Goal: Task Accomplishment & Management: Manage account settings

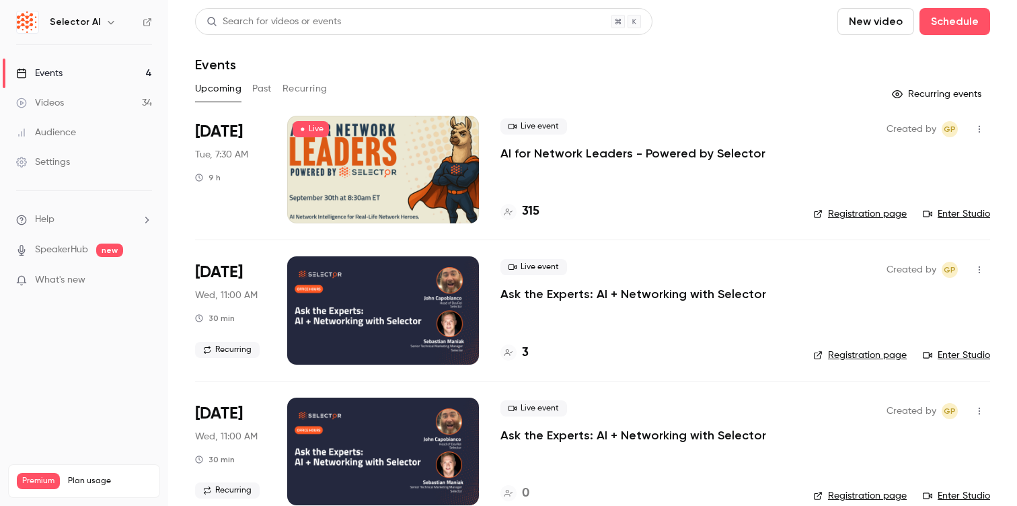
click at [456, 194] on div at bounding box center [383, 170] width 192 height 108
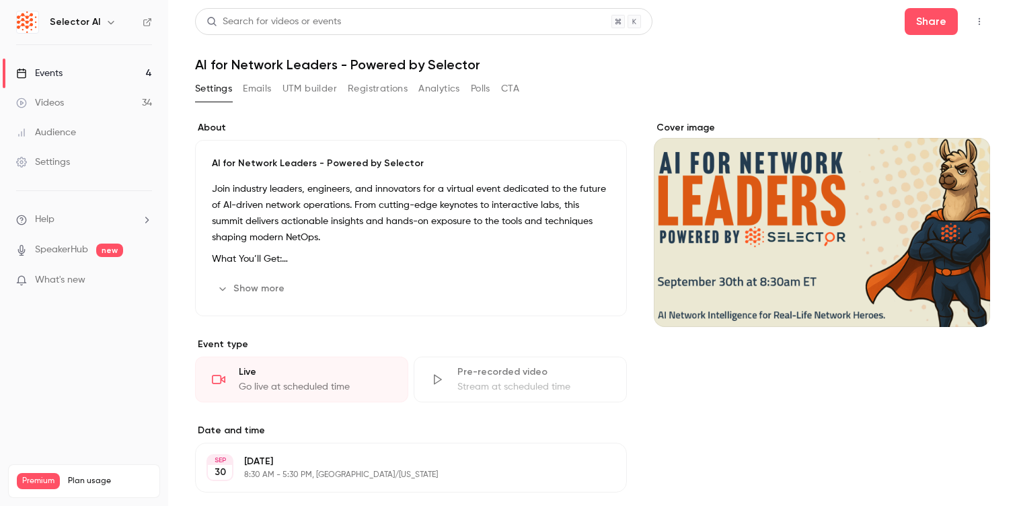
click at [391, 89] on button "Registrations" at bounding box center [378, 89] width 60 height 22
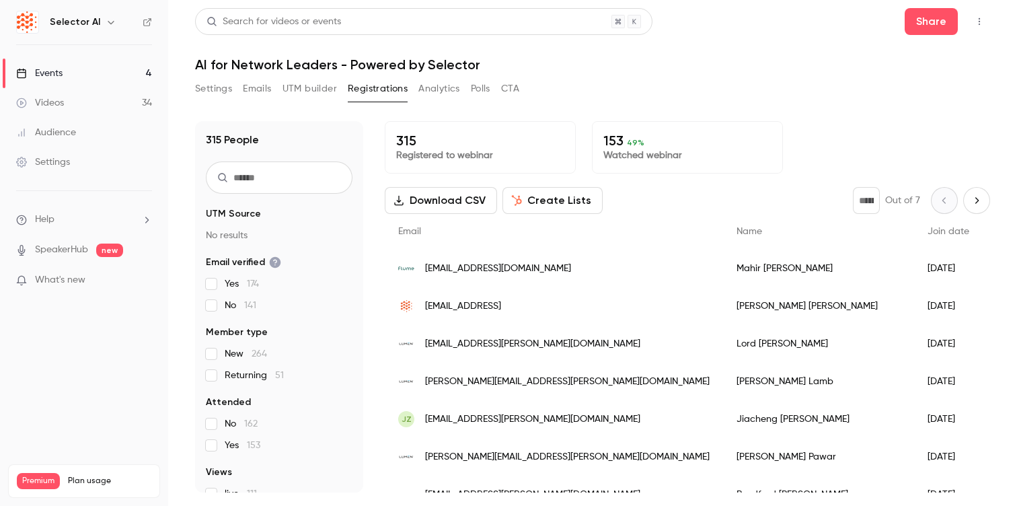
click at [444, 96] on button "Analytics" at bounding box center [440, 89] width 42 height 22
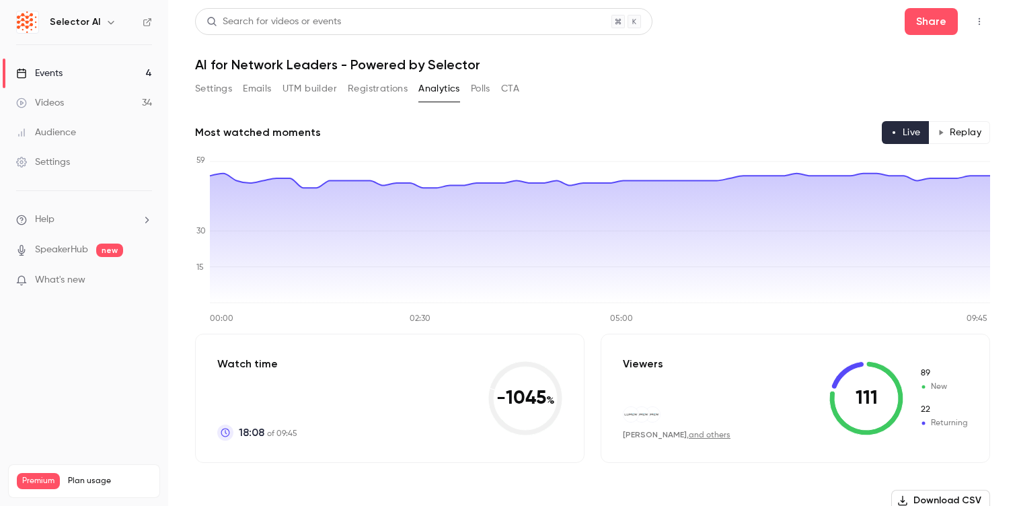
click at [254, 92] on button "Emails" at bounding box center [257, 89] width 28 height 22
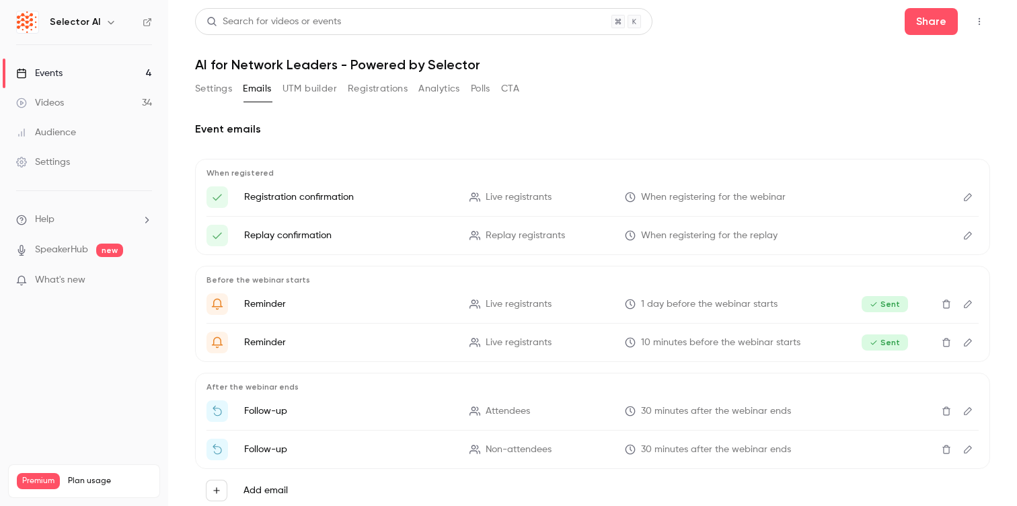
scroll to position [41, 0]
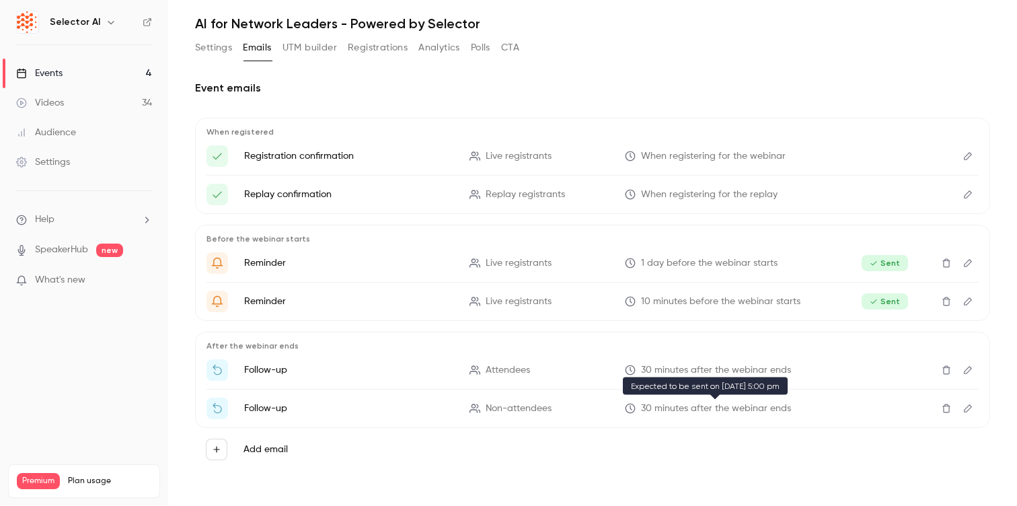
click at [696, 402] on span "30 minutes after the webinar ends" at bounding box center [716, 409] width 150 height 14
click at [695, 417] on li "Follow-up Non-attendees 30 minutes after the webinar ends" at bounding box center [593, 409] width 772 height 22
click at [692, 410] on span "30 minutes after the webinar ends" at bounding box center [716, 409] width 150 height 14
click at [970, 409] on icon "Edit" at bounding box center [968, 408] width 11 height 9
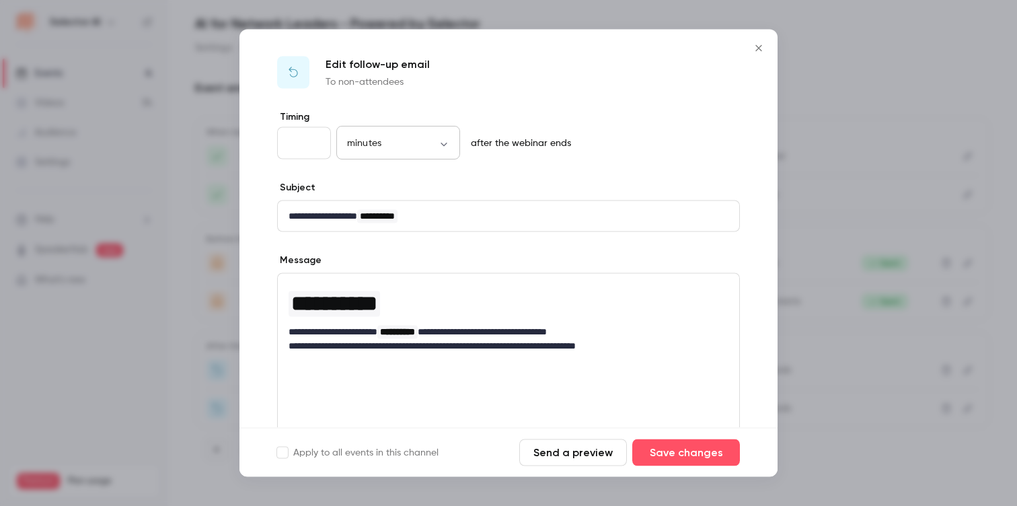
click at [438, 133] on div "minutes ******* ​" at bounding box center [398, 143] width 124 height 32
click at [448, 143] on body "**********" at bounding box center [508, 253] width 1017 height 506
click at [400, 264] on li "days" at bounding box center [398, 257] width 124 height 35
type input "****"
click at [710, 458] on button "Save changes" at bounding box center [687, 452] width 108 height 27
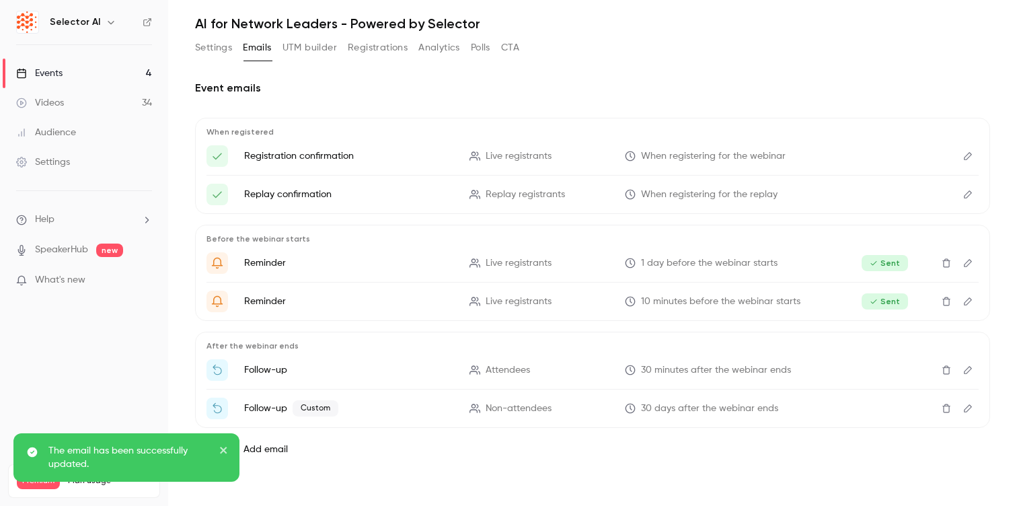
click at [972, 410] on icon "Edit" at bounding box center [968, 408] width 11 height 9
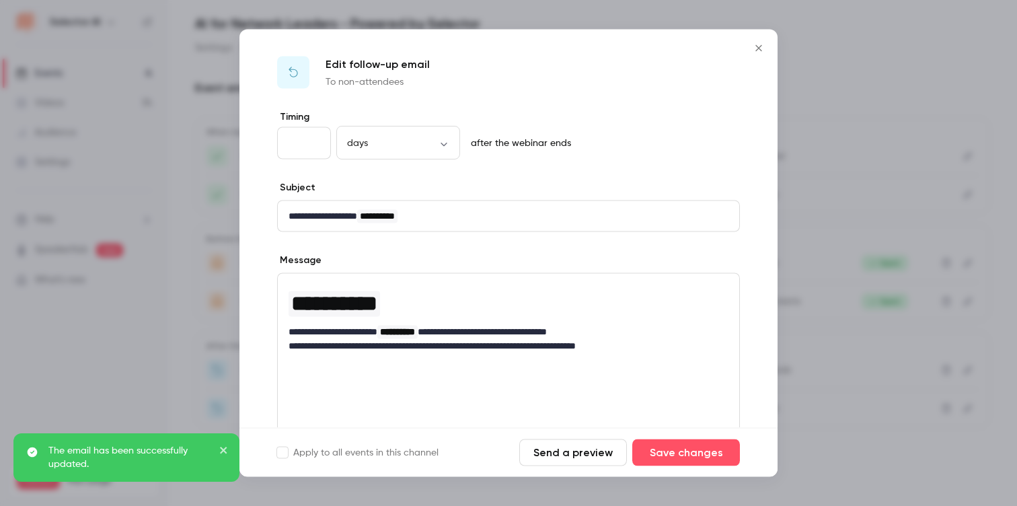
click at [756, 46] on icon "Close" at bounding box center [759, 48] width 16 height 11
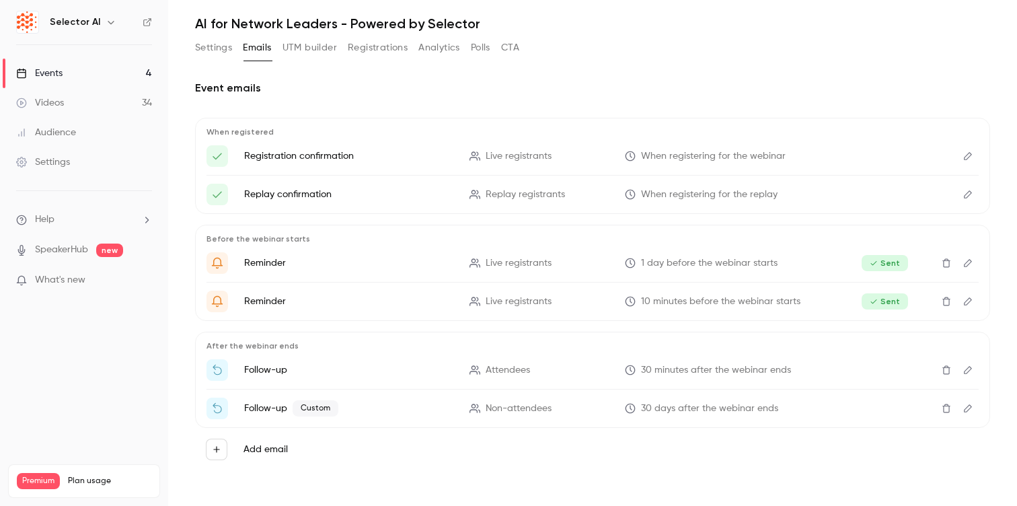
click at [971, 364] on button "Edit" at bounding box center [969, 370] width 22 height 22
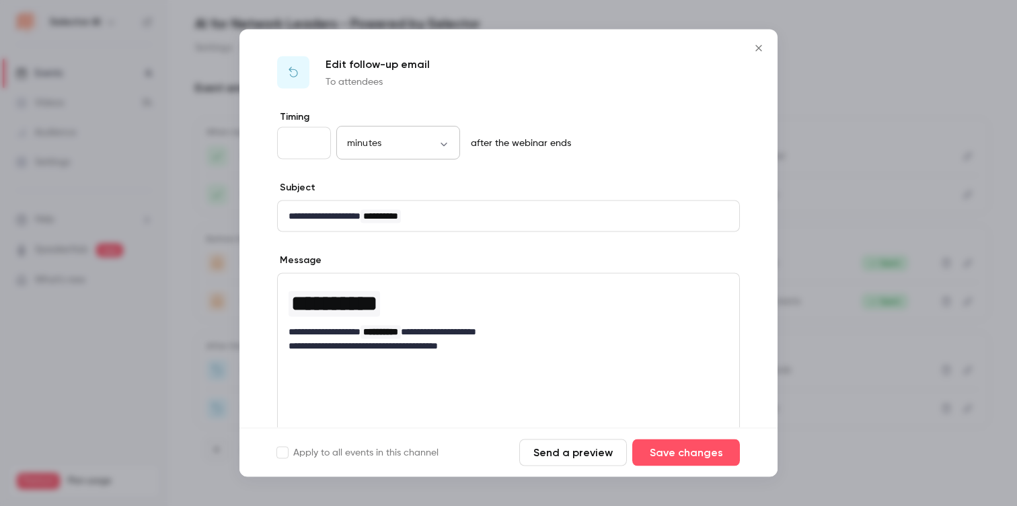
click at [447, 134] on div "minutes ******* ​" at bounding box center [398, 143] width 124 height 32
click at [446, 147] on body "**********" at bounding box center [508, 253] width 1017 height 506
click at [392, 252] on li "days" at bounding box center [398, 257] width 124 height 35
type input "****"
click at [710, 450] on button "Save changes" at bounding box center [687, 452] width 108 height 27
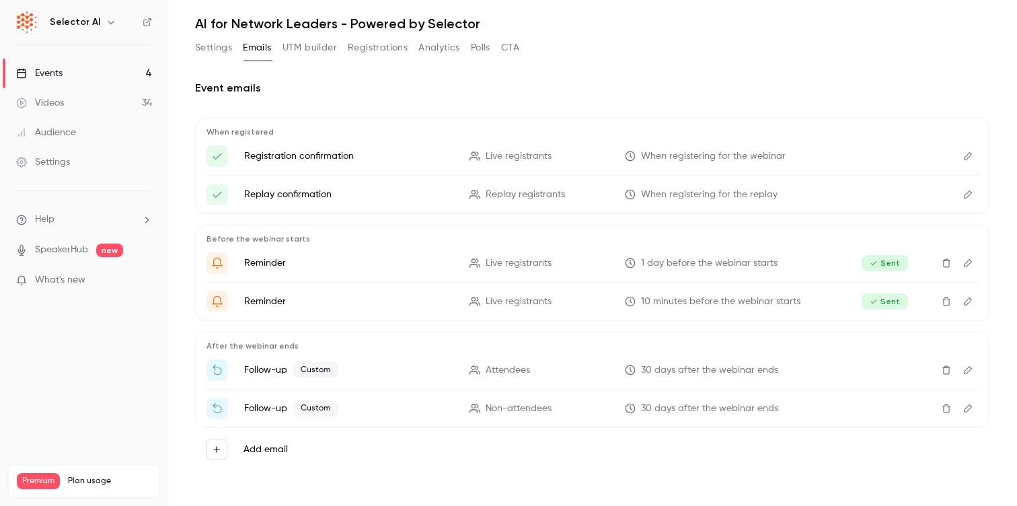
click at [86, 73] on link "Events 4" at bounding box center [84, 74] width 168 height 30
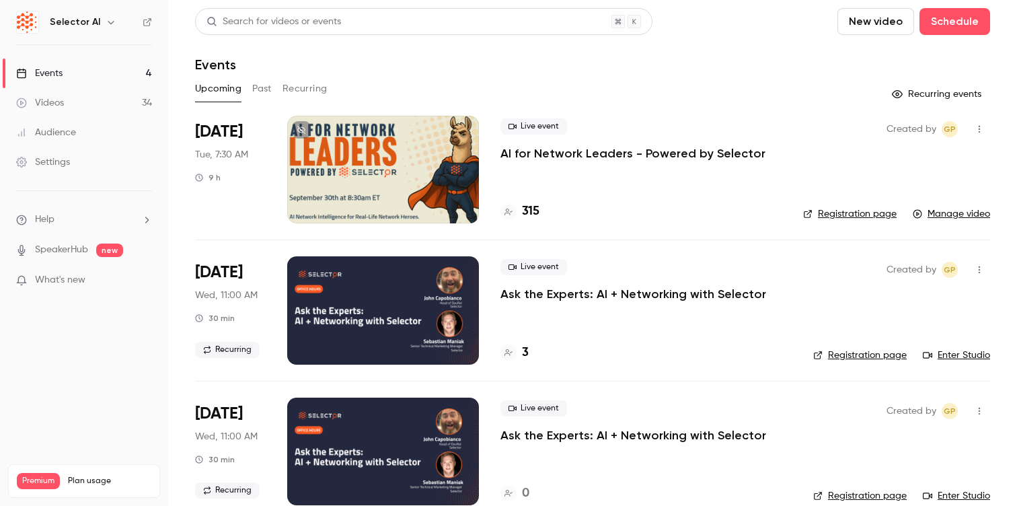
click at [396, 196] on div at bounding box center [383, 170] width 192 height 108
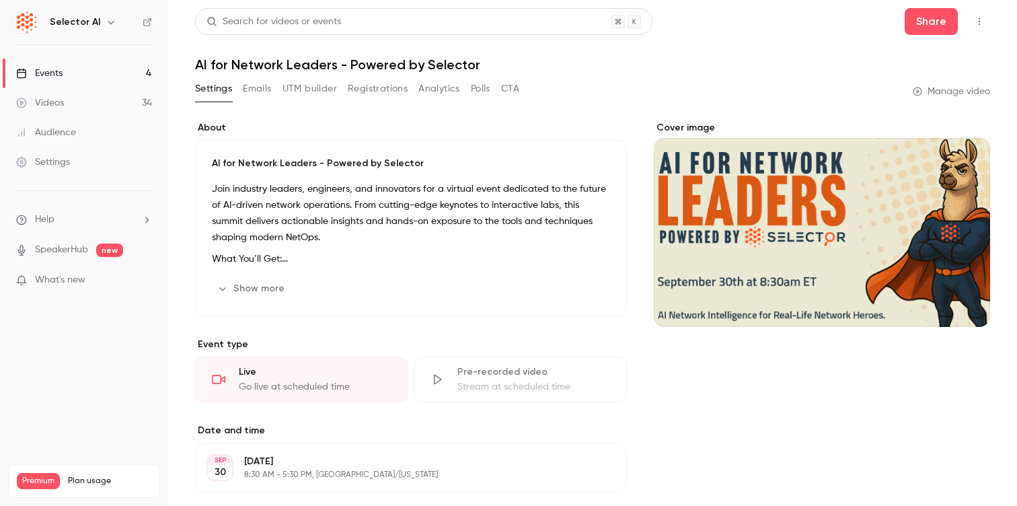
click at [48, 66] on link "Events 4" at bounding box center [84, 74] width 168 height 30
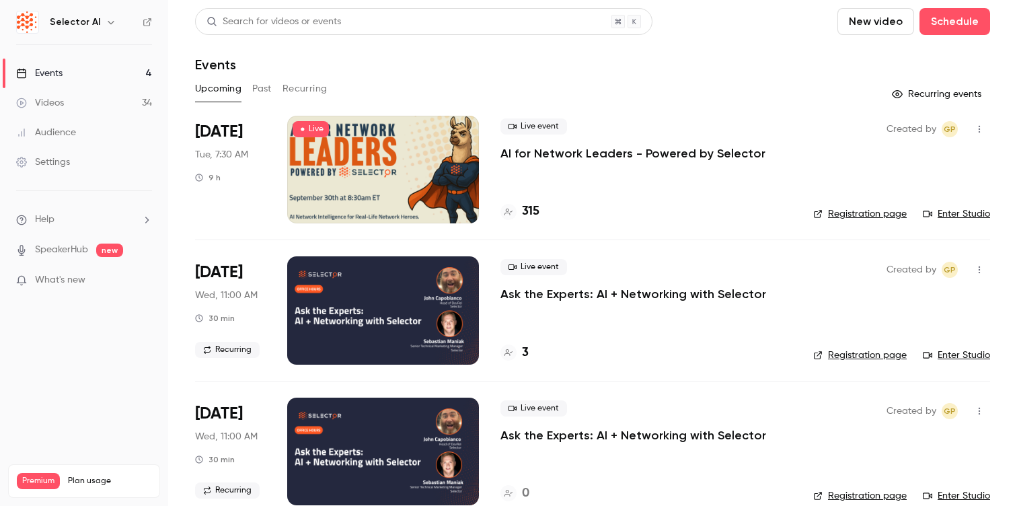
click at [984, 213] on link "Enter Studio" at bounding box center [956, 213] width 67 height 13
click at [360, 178] on div at bounding box center [383, 170] width 192 height 108
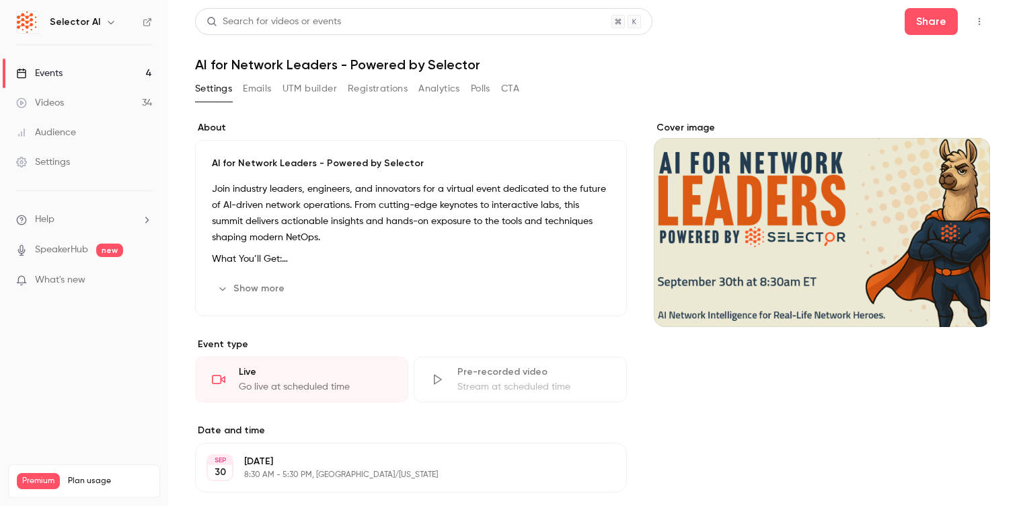
click at [371, 87] on button "Registrations" at bounding box center [378, 89] width 60 height 22
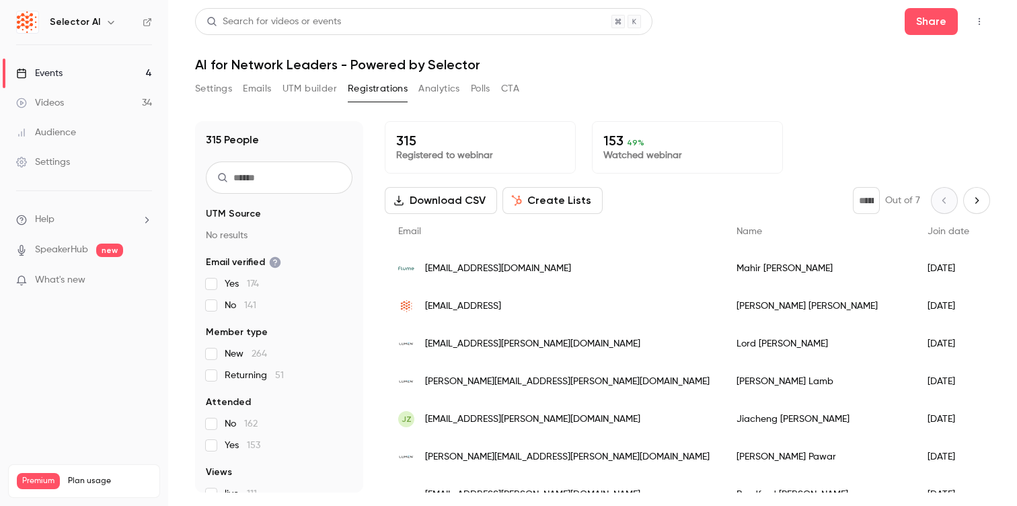
click at [316, 86] on button "UTM builder" at bounding box center [310, 89] width 55 height 22
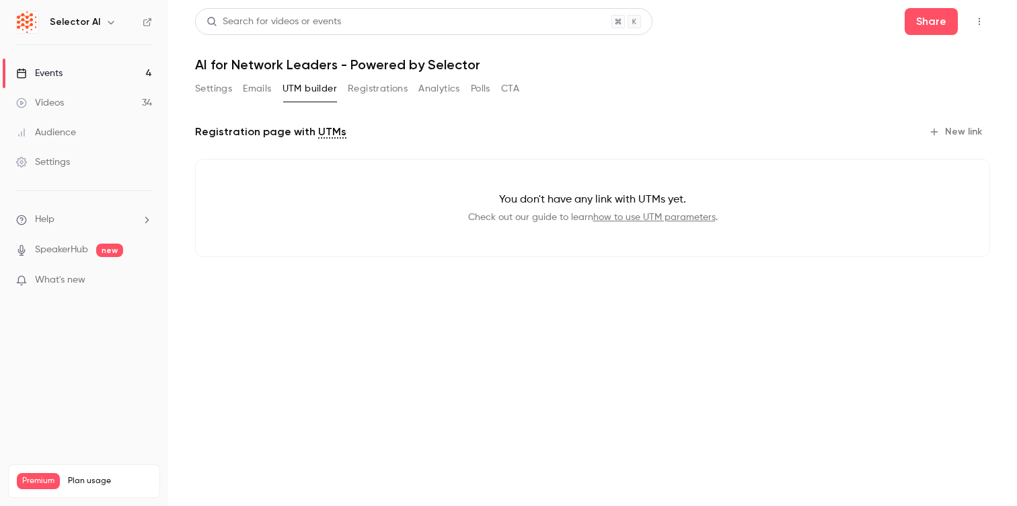
click at [258, 85] on button "Emails" at bounding box center [257, 89] width 28 height 22
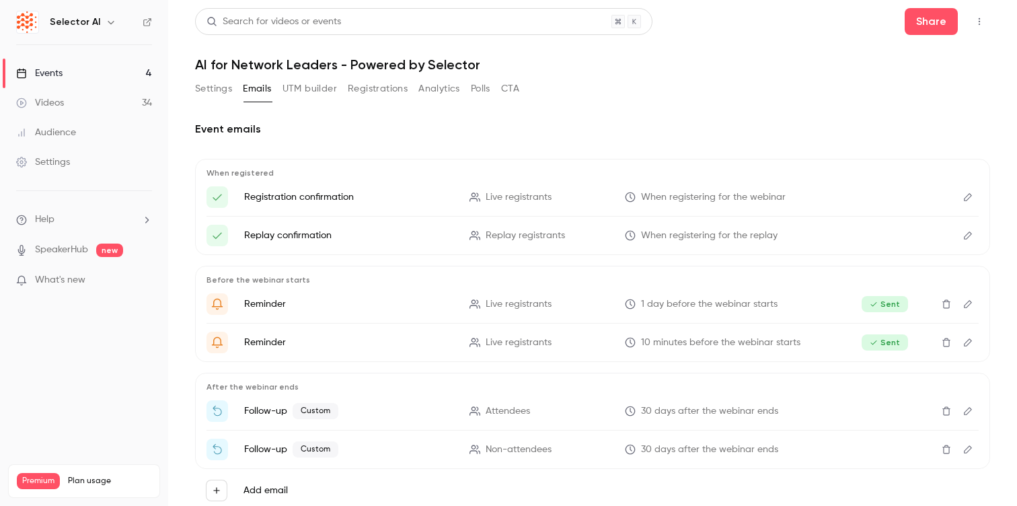
click at [217, 85] on button "Settings" at bounding box center [213, 89] width 37 height 22
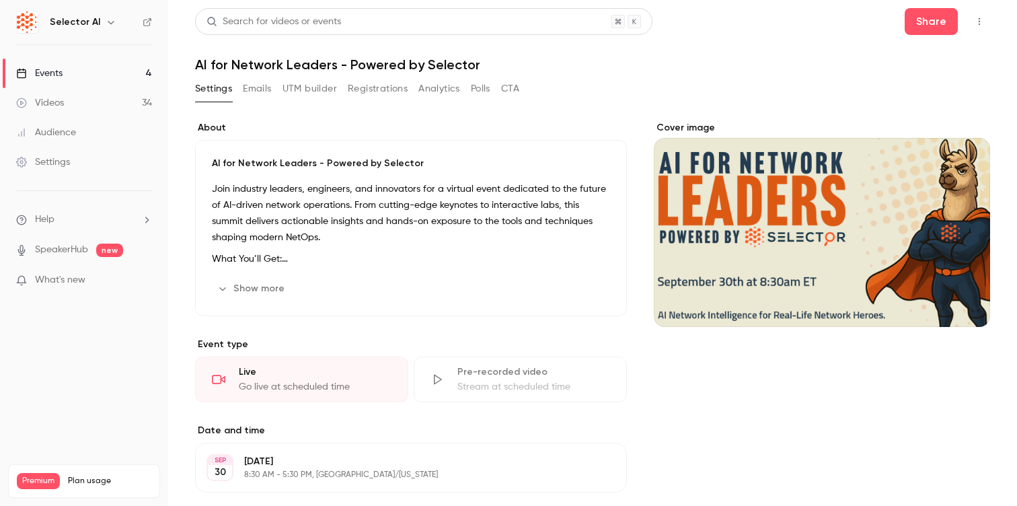
click at [252, 91] on button "Emails" at bounding box center [257, 89] width 28 height 22
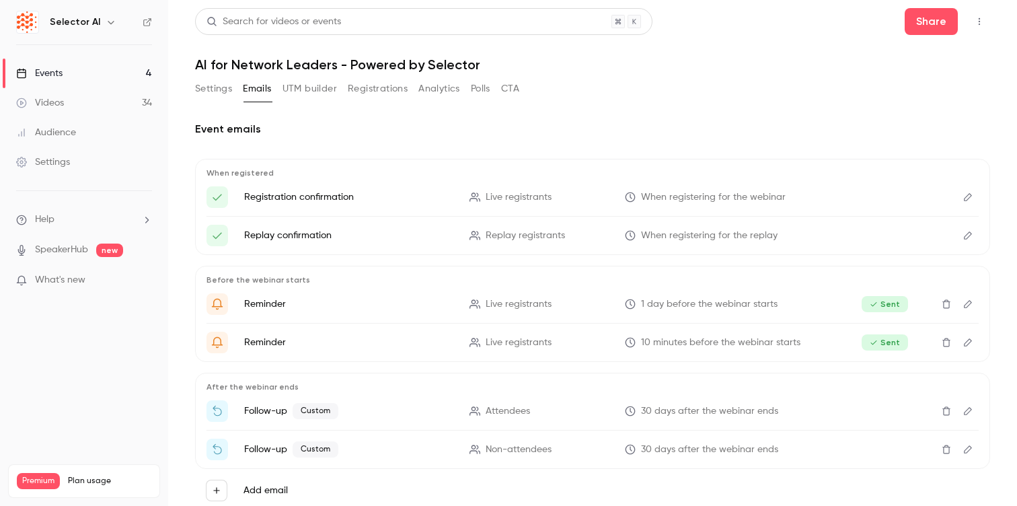
scroll to position [41, 0]
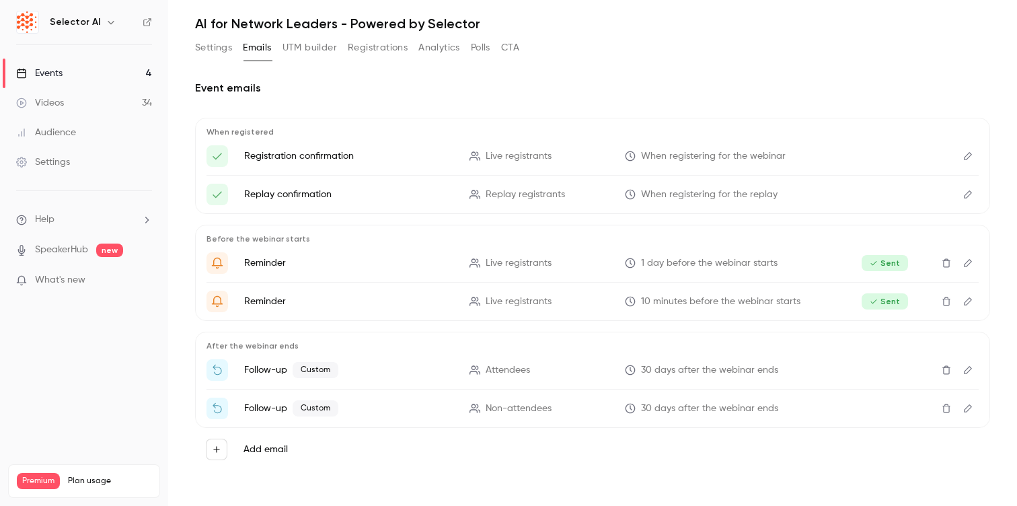
click at [87, 78] on link "Events 4" at bounding box center [84, 74] width 168 height 30
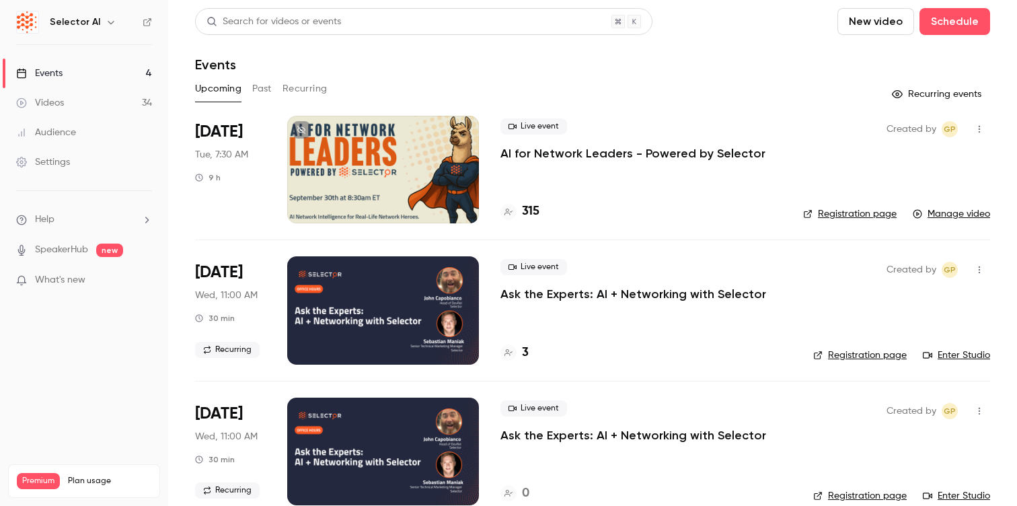
click at [402, 174] on div at bounding box center [383, 170] width 192 height 108
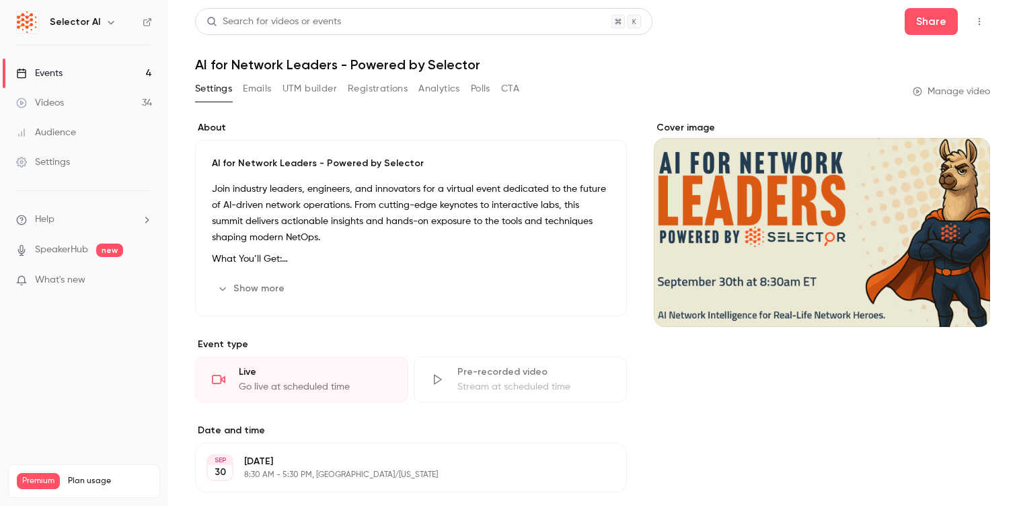
click at [240, 92] on div "Settings Emails UTM builder Registrations Analytics Polls CTA" at bounding box center [357, 89] width 324 height 22
click at [203, 91] on button "Settings" at bounding box center [213, 89] width 37 height 22
click at [126, 77] on link "Events 4" at bounding box center [84, 74] width 168 height 30
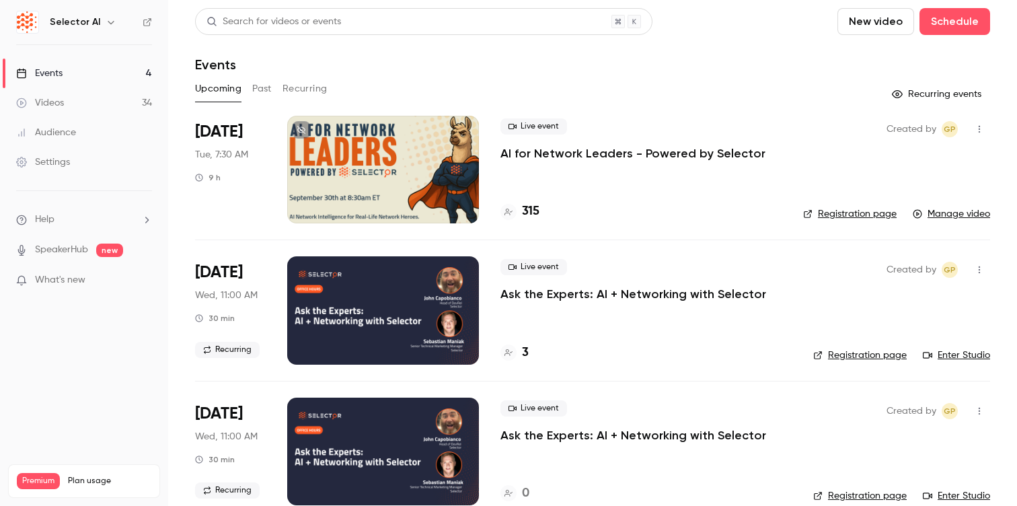
click at [441, 206] on div at bounding box center [383, 170] width 192 height 108
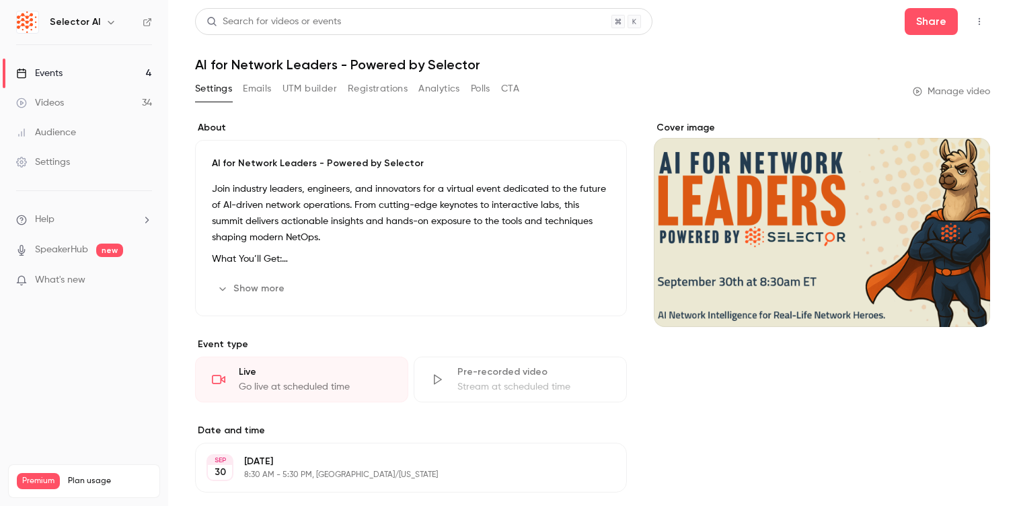
click at [217, 86] on button "Settings" at bounding box center [213, 89] width 37 height 22
click at [102, 73] on link "Events 4" at bounding box center [84, 74] width 168 height 30
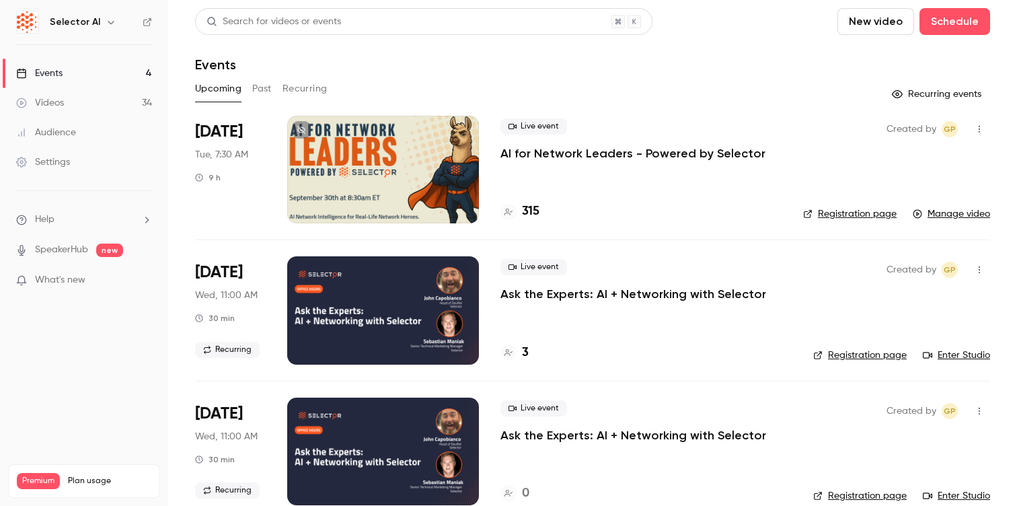
click at [258, 90] on button "Past" at bounding box center [262, 89] width 20 height 22
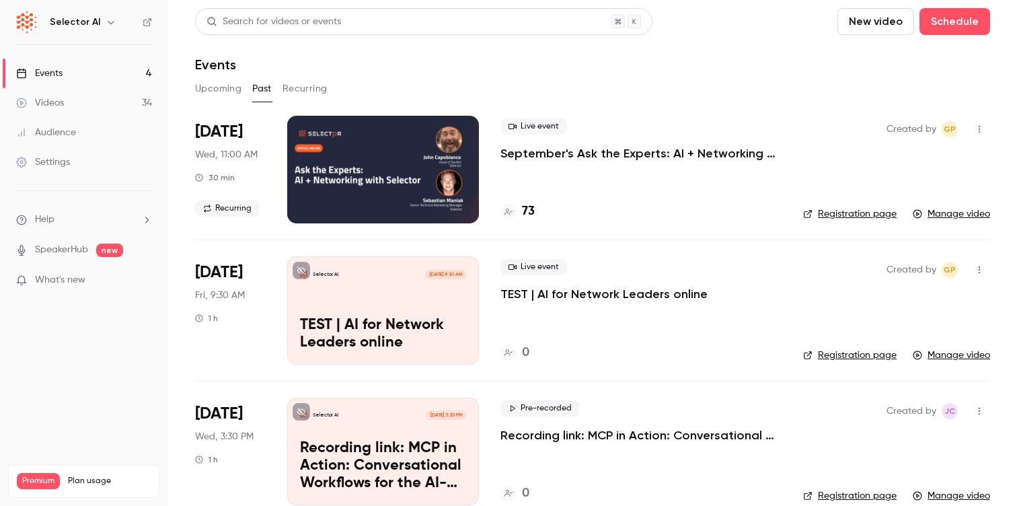
click at [215, 94] on button "Upcoming" at bounding box center [218, 89] width 46 height 22
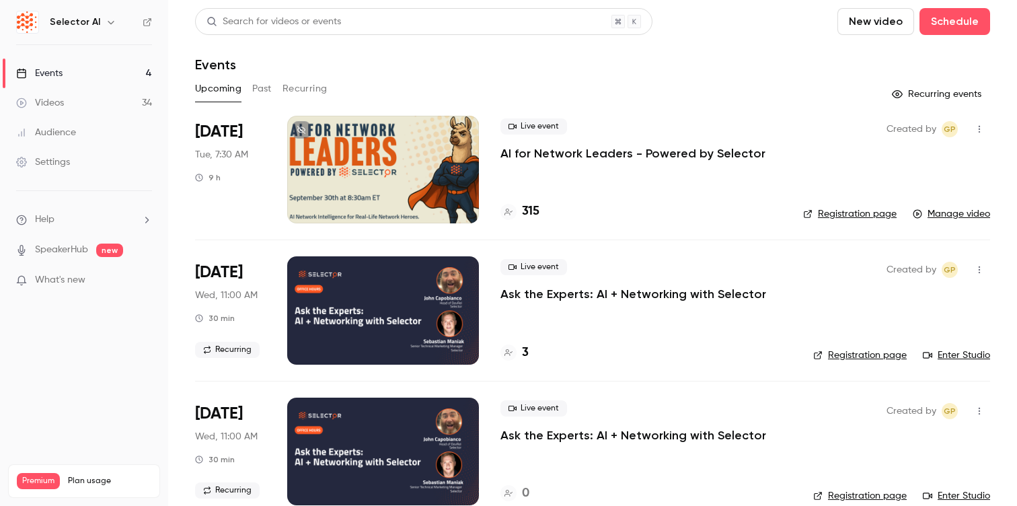
click at [410, 193] on div at bounding box center [383, 170] width 192 height 108
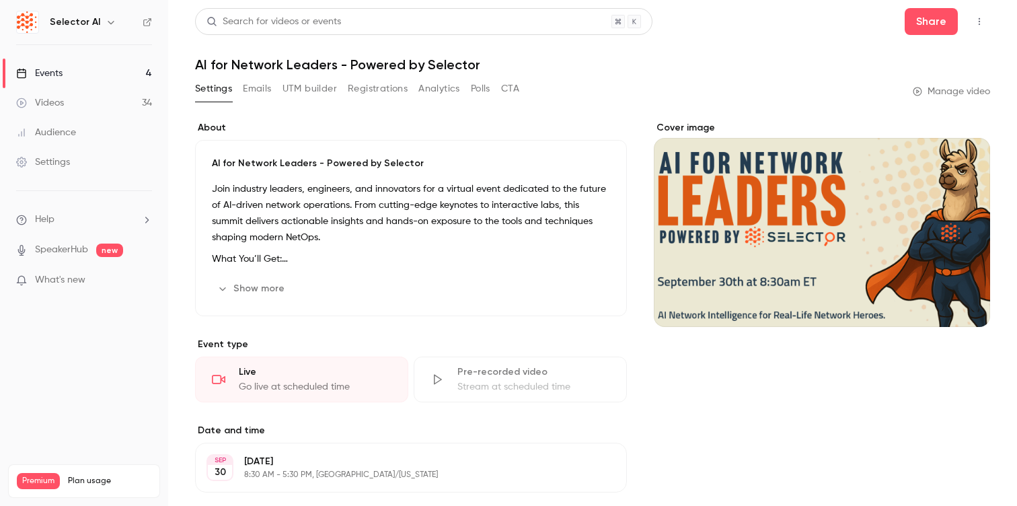
click at [238, 90] on div "Settings Emails UTM builder Registrations Analytics Polls CTA" at bounding box center [357, 89] width 324 height 22
click at [251, 90] on button "Emails" at bounding box center [257, 89] width 28 height 22
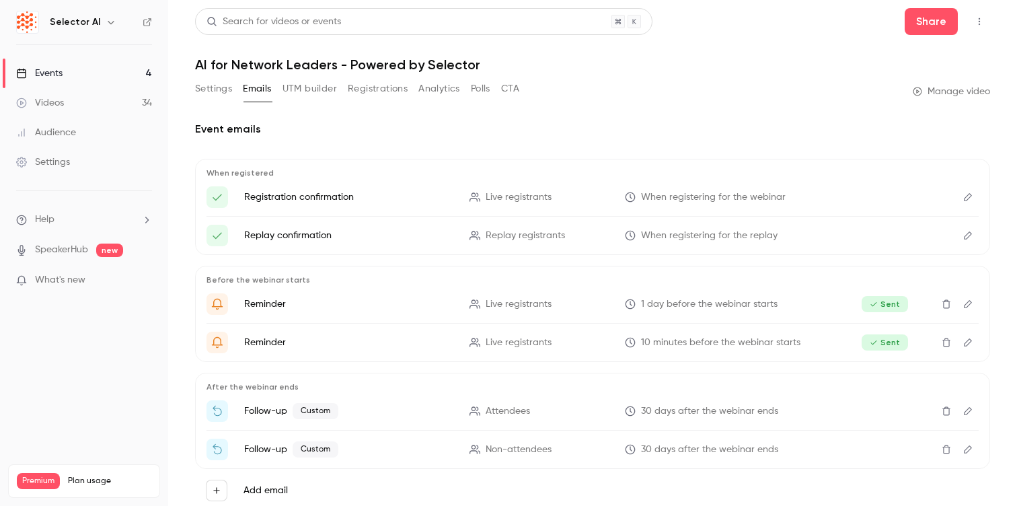
click at [286, 90] on button "UTM builder" at bounding box center [310, 89] width 55 height 22
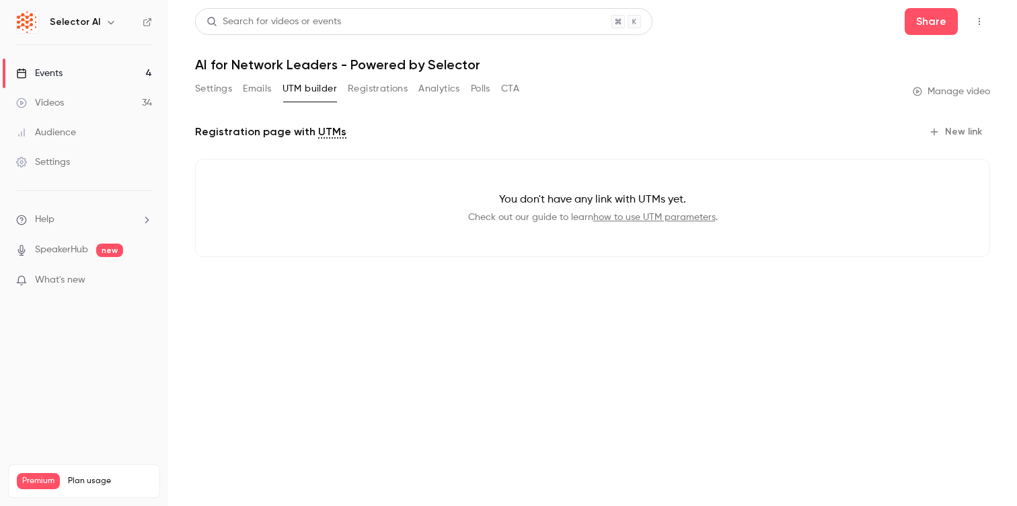
click at [372, 89] on button "Registrations" at bounding box center [378, 89] width 60 height 22
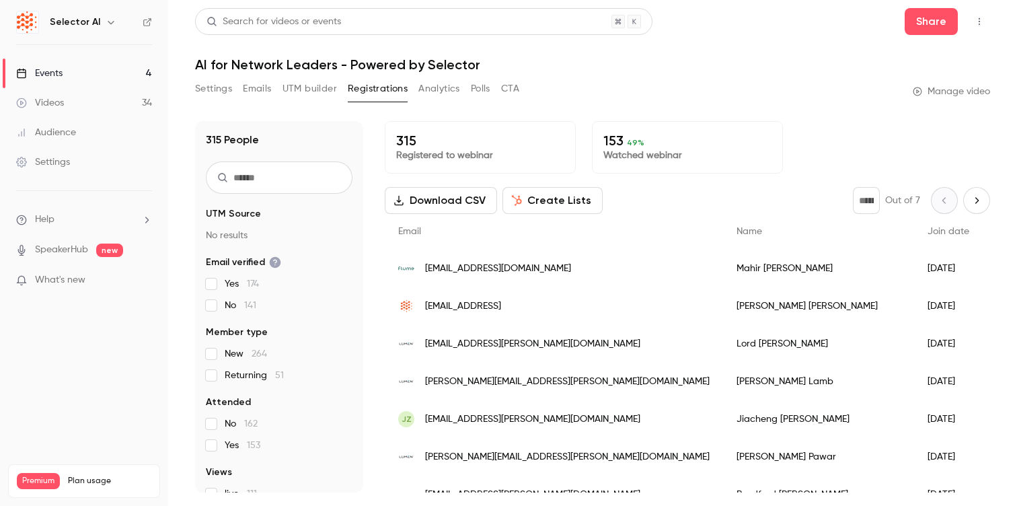
click at [425, 89] on button "Analytics" at bounding box center [440, 89] width 42 height 22
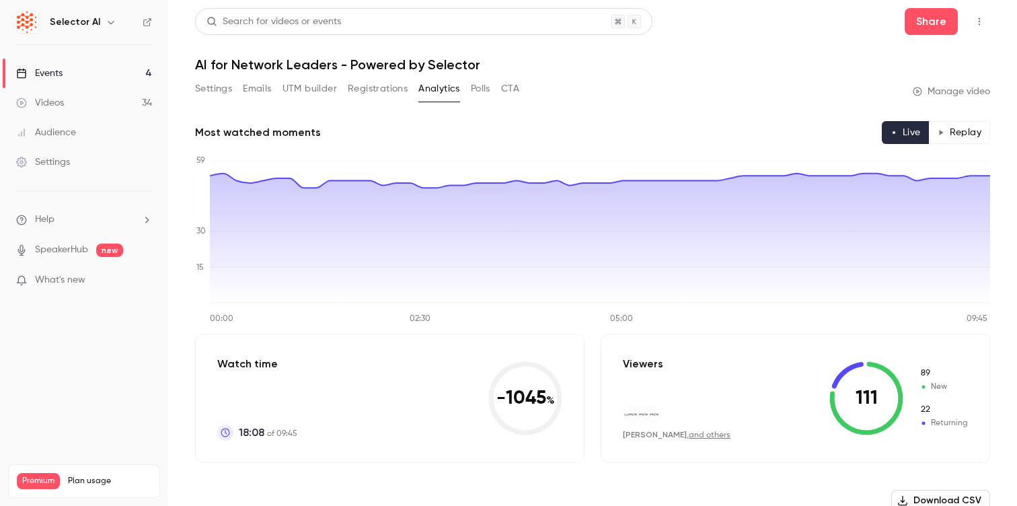
click at [476, 90] on button "Polls" at bounding box center [481, 89] width 20 height 22
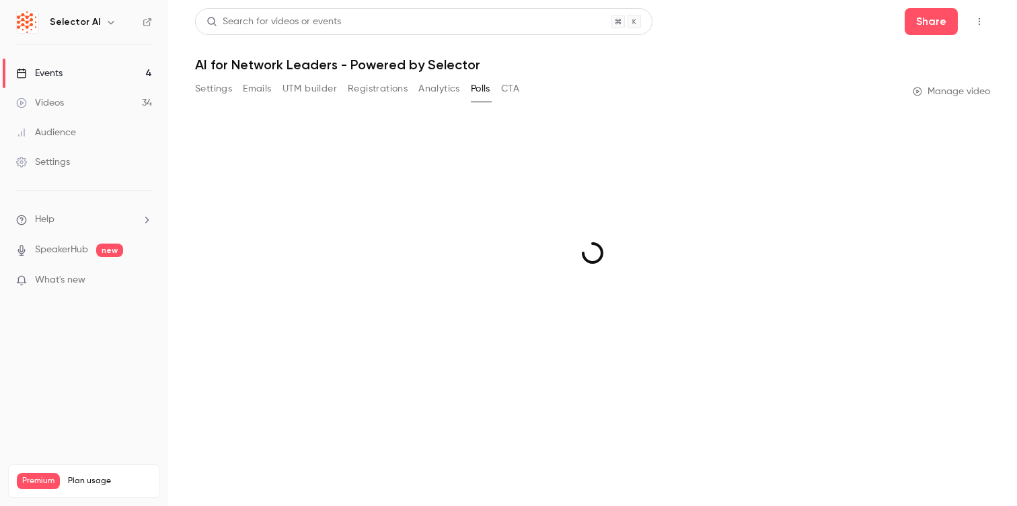
click at [505, 90] on button "CTA" at bounding box center [510, 89] width 18 height 22
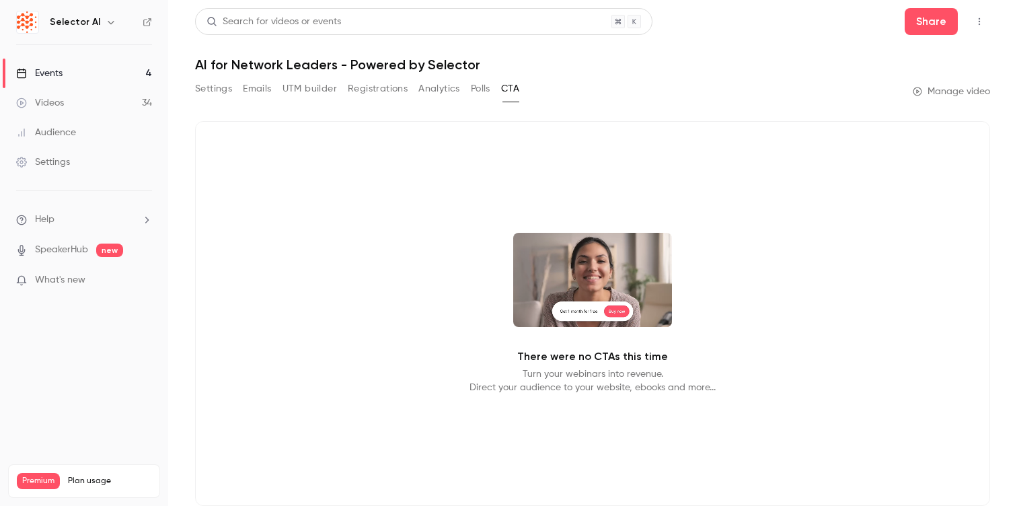
click at [215, 100] on div "Settings Emails UTM builder Registrations Analytics Polls CTA" at bounding box center [357, 91] width 324 height 27
click at [212, 87] on button "Settings" at bounding box center [213, 89] width 37 height 22
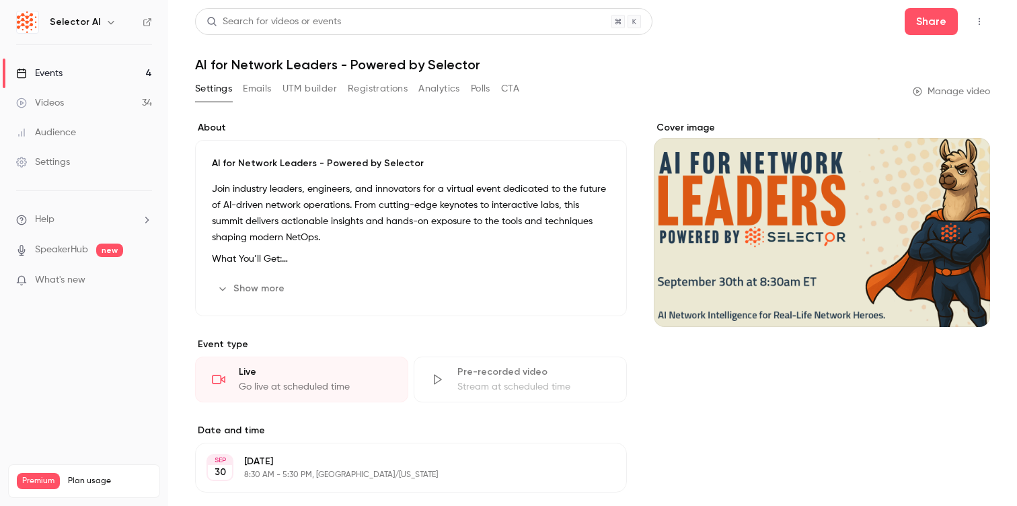
click at [963, 92] on link "Manage video" at bounding box center [951, 91] width 77 height 13
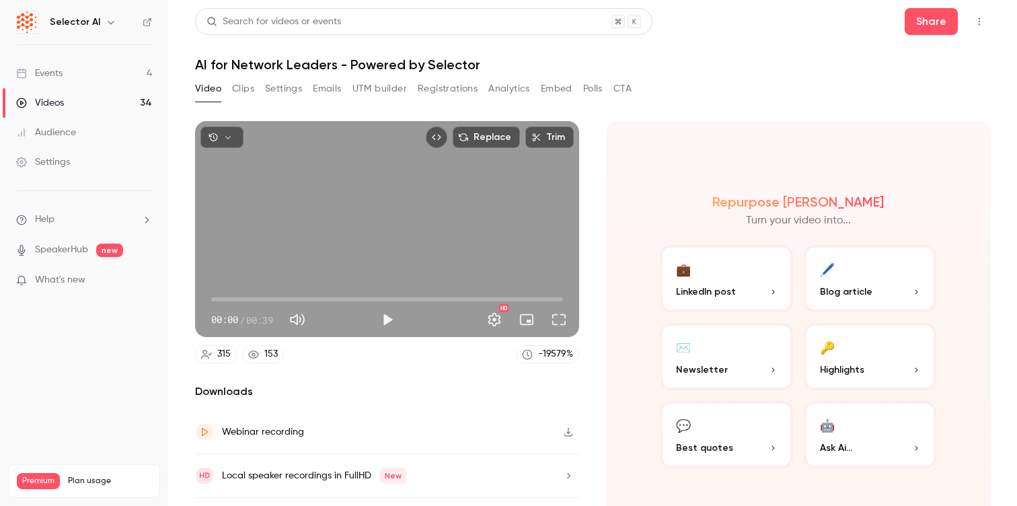
click at [325, 435] on div "Webinar recording" at bounding box center [387, 432] width 384 height 44
click at [227, 134] on icon "button" at bounding box center [227, 137] width 9 height 9
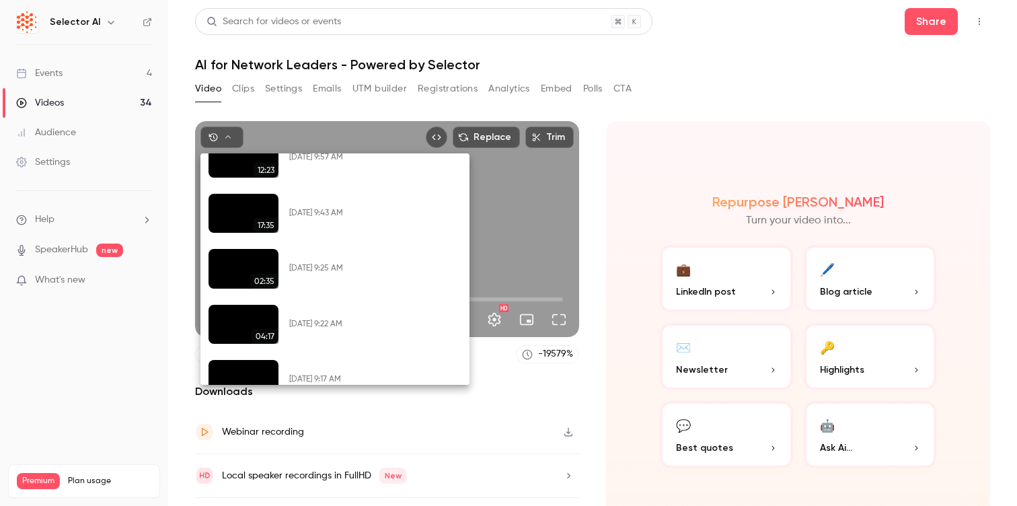
scroll to position [1095, 0]
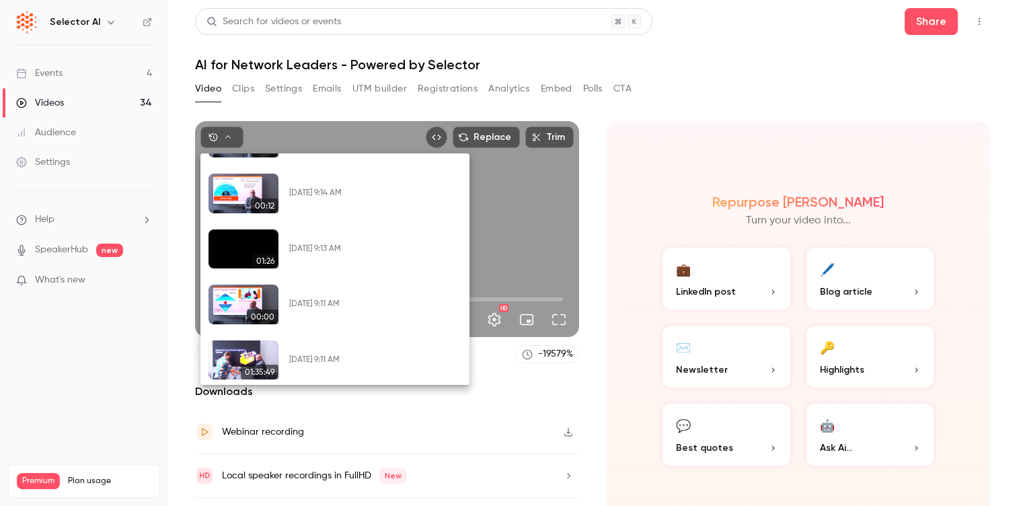
click at [409, 365] on button "Restore" at bounding box center [407, 360] width 55 height 22
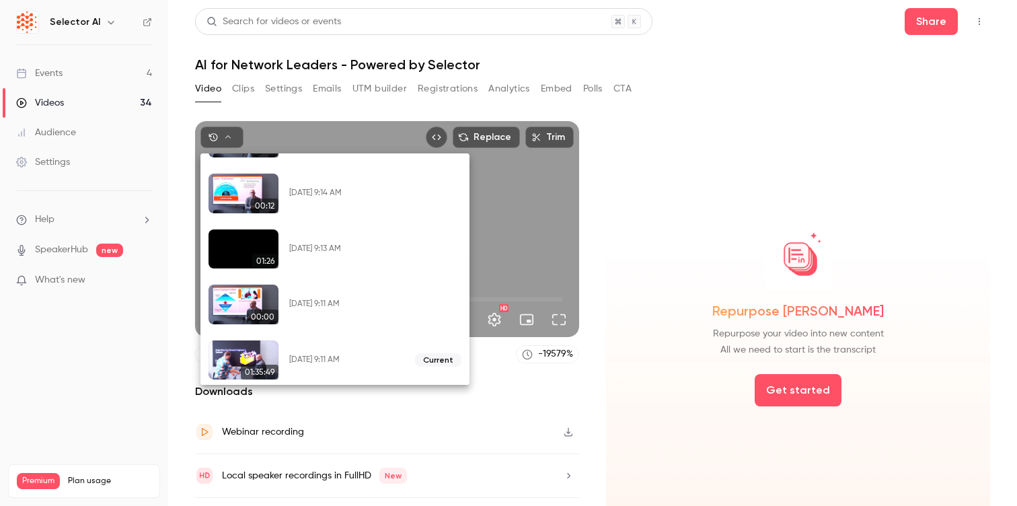
click at [64, 370] on div at bounding box center [508, 253] width 1017 height 506
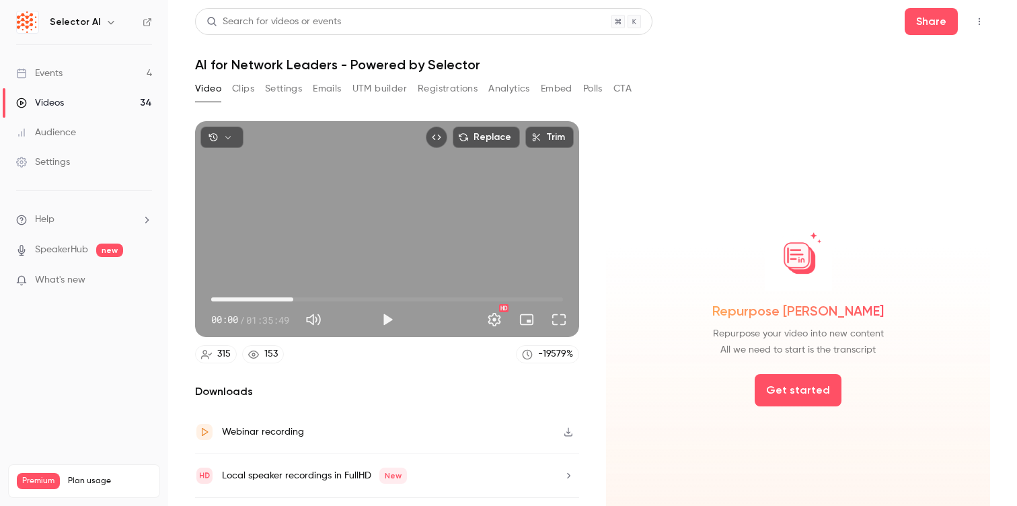
click at [293, 300] on span "22:21" at bounding box center [387, 300] width 352 height 22
click at [320, 300] on span "29:41" at bounding box center [387, 300] width 352 height 22
click at [254, 300] on span "11:32" at bounding box center [387, 300] width 352 height 22
click at [221, 300] on span "02:44" at bounding box center [387, 300] width 352 height 22
drag, startPoint x: 235, startPoint y: 299, endPoint x: 199, endPoint y: 299, distance: 36.3
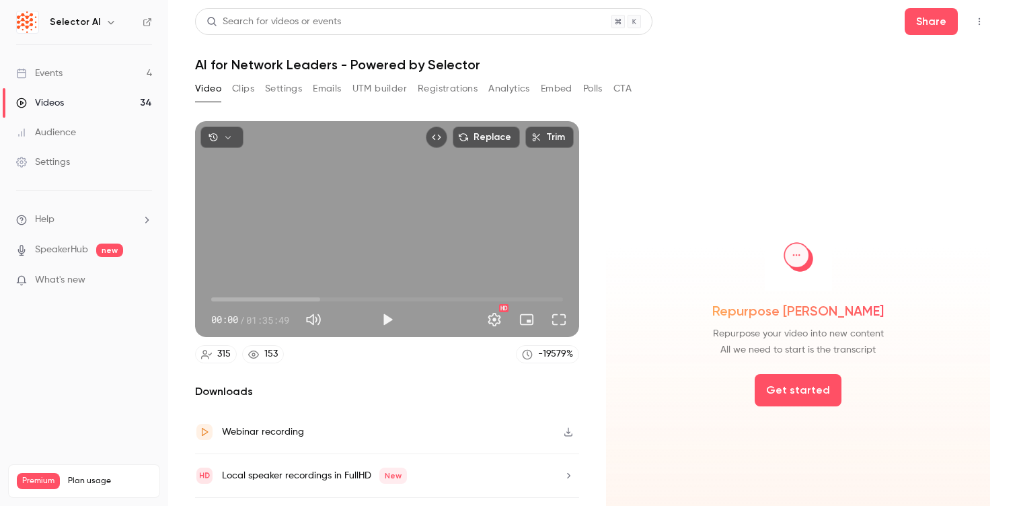
click at [199, 299] on div "00:00 00:00 / 01:35:49 HD" at bounding box center [387, 309] width 384 height 57
click at [544, 300] on span "00:00" at bounding box center [387, 300] width 352 height 22
click at [556, 299] on span "01:33:59" at bounding box center [387, 300] width 352 height 22
click at [501, 298] on span "01:18:58" at bounding box center [387, 300] width 352 height 22
click at [520, 297] on span "01:24:06" at bounding box center [387, 300] width 352 height 22
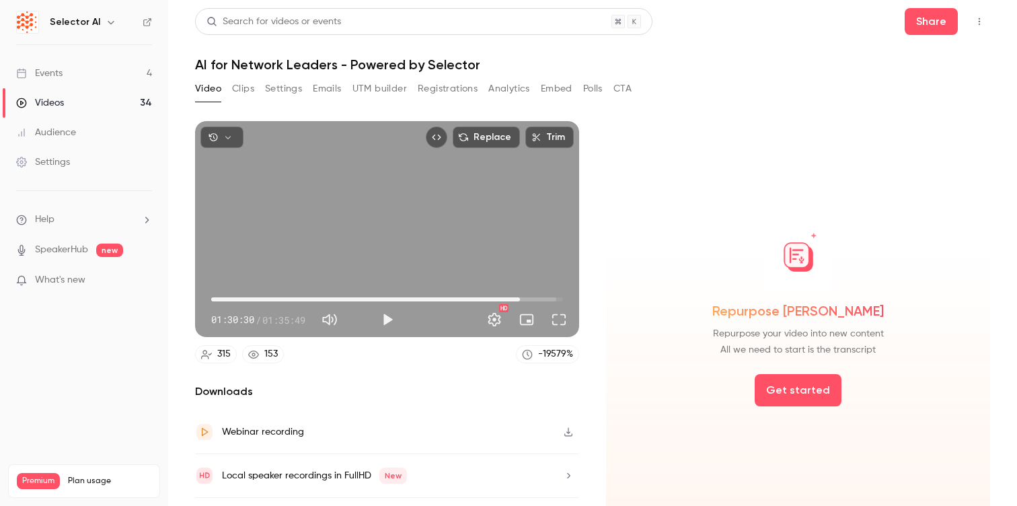
click at [461, 297] on span "01:24:06" at bounding box center [387, 300] width 352 height 22
click at [423, 297] on span "01:07:58" at bounding box center [387, 300] width 352 height 22
click at [384, 297] on span "57:43" at bounding box center [387, 300] width 352 height 22
click at [342, 298] on span "46:54" at bounding box center [387, 300] width 352 height 22
click at [297, 298] on span "35:32" at bounding box center [387, 300] width 352 height 22
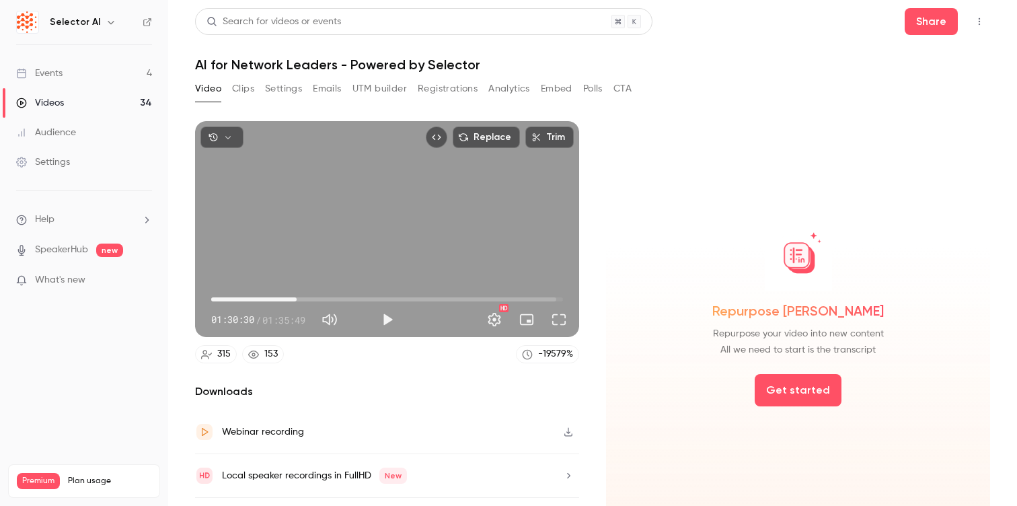
click at [252, 298] on span "23:16" at bounding box center [387, 300] width 352 height 22
click at [228, 298] on span "11:10" at bounding box center [387, 300] width 352 height 22
type input "*"
click at [211, 298] on span "04:34" at bounding box center [387, 300] width 352 height 22
click at [571, 428] on icon "button" at bounding box center [568, 431] width 11 height 9
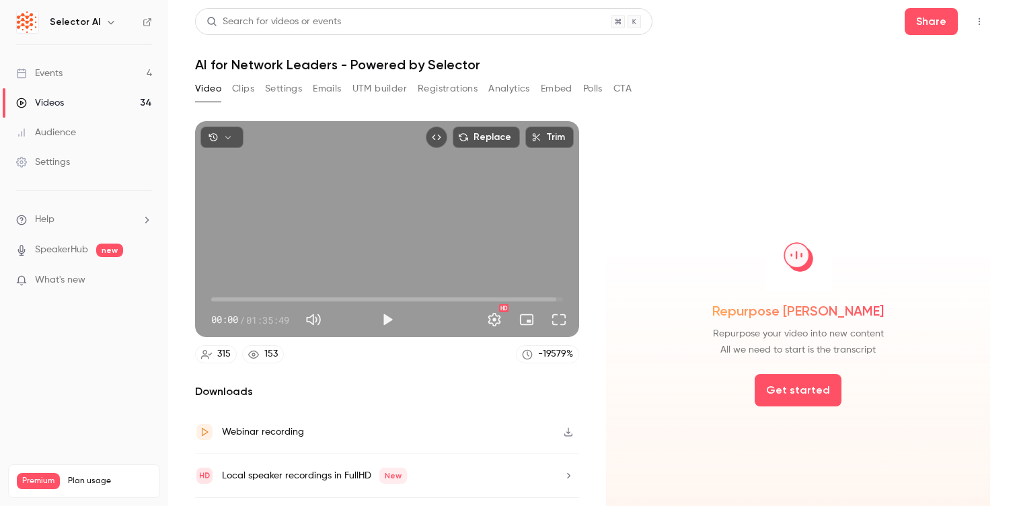
scroll to position [35, 0]
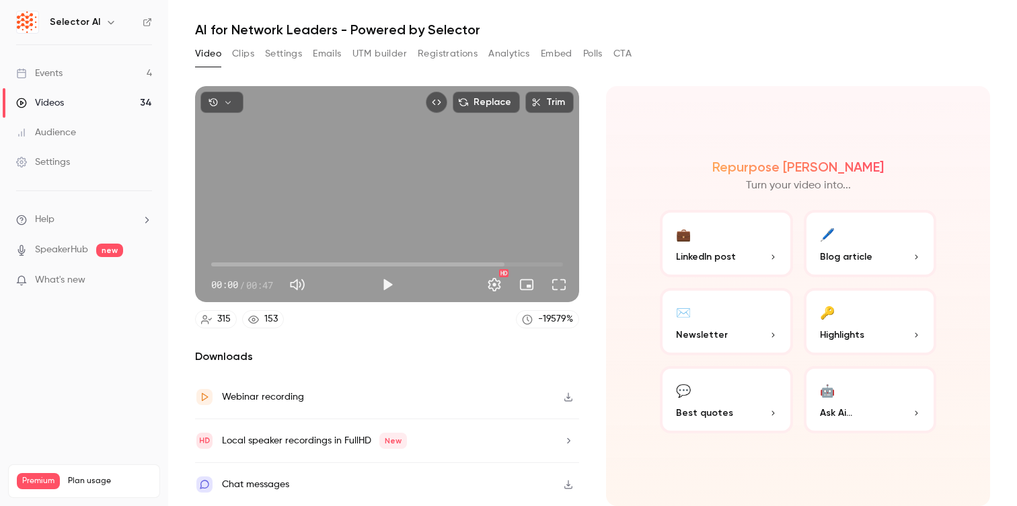
click at [223, 96] on button "button" at bounding box center [222, 103] width 43 height 22
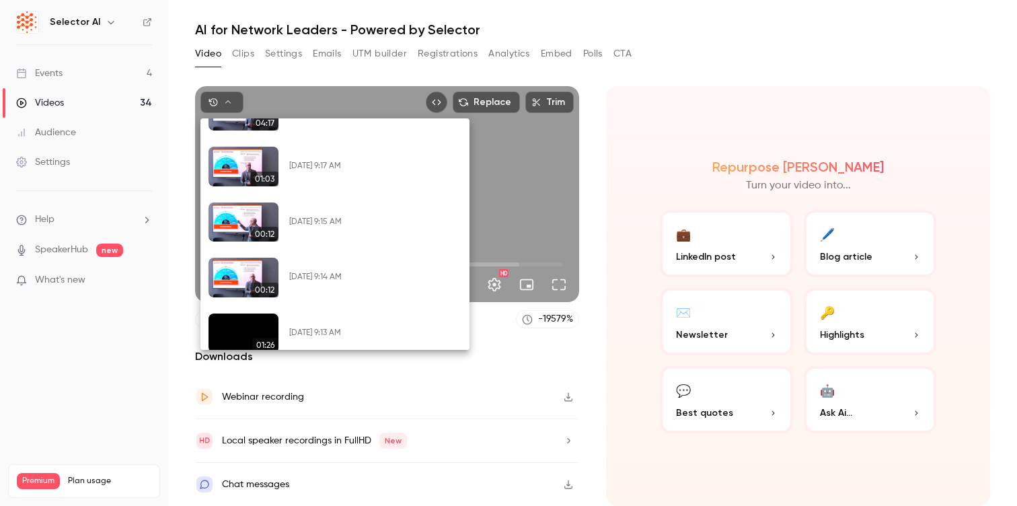
scroll to position [1207, 0]
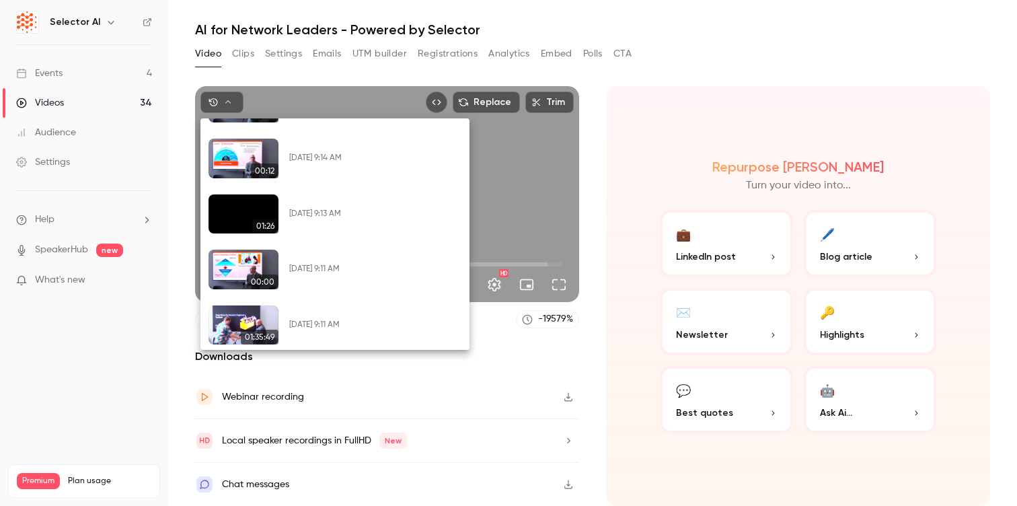
click at [406, 326] on button "Restore" at bounding box center [407, 325] width 55 height 22
click at [415, 330] on button "Restore" at bounding box center [407, 325] width 55 height 22
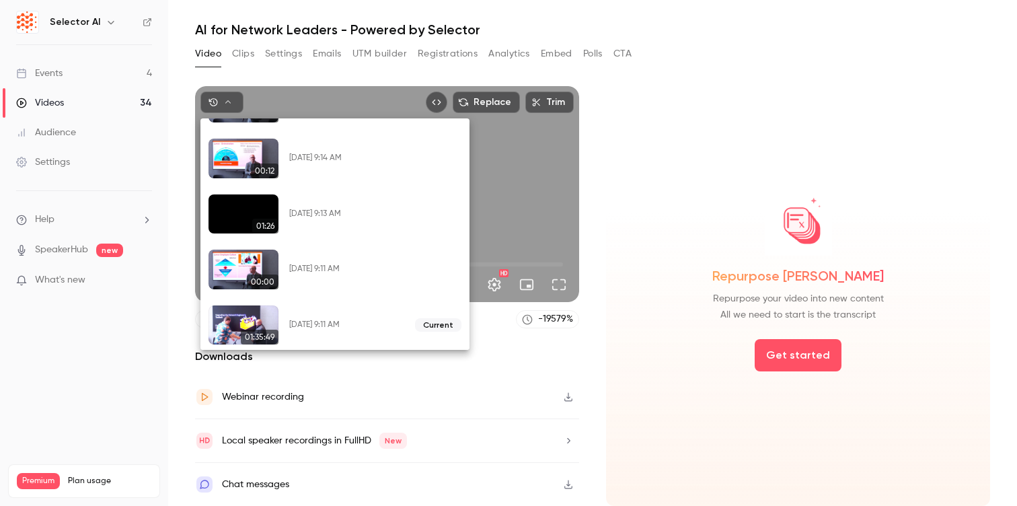
click at [149, 353] on div at bounding box center [508, 253] width 1017 height 506
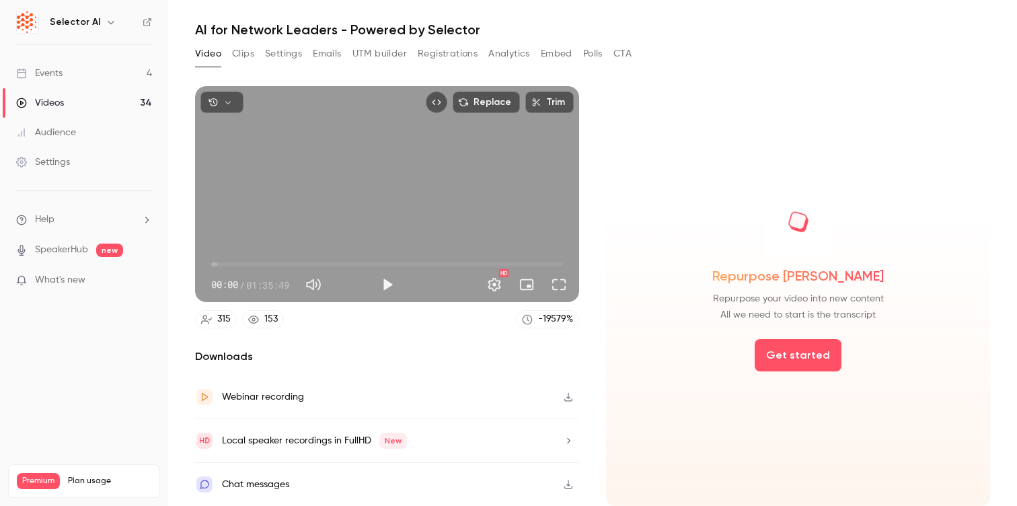
click at [85, 77] on link "Events 4" at bounding box center [84, 74] width 168 height 30
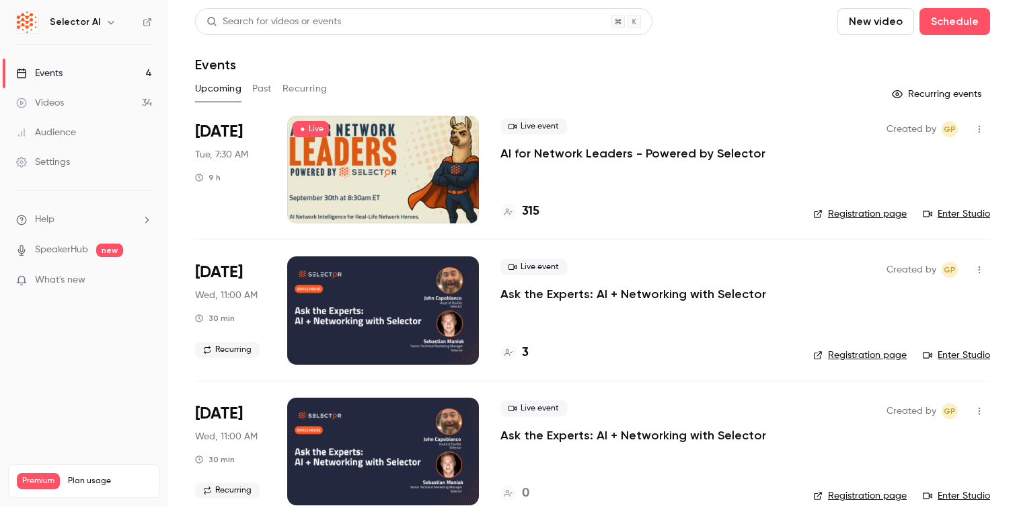
click at [890, 217] on link "Registration page" at bounding box center [861, 213] width 94 height 13
click at [879, 218] on link "Registration page" at bounding box center [861, 213] width 94 height 13
click at [376, 159] on div at bounding box center [383, 170] width 192 height 108
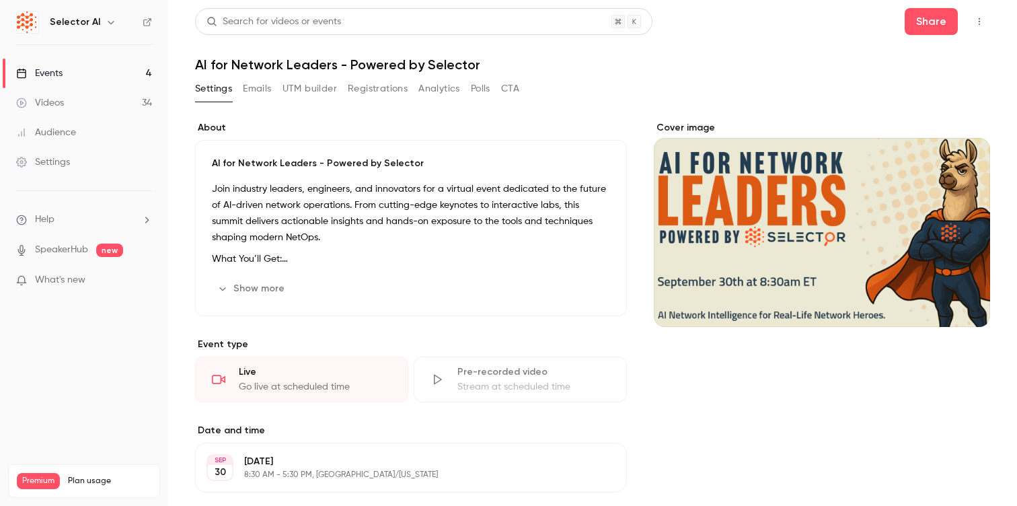
click at [139, 75] on link "Events 4" at bounding box center [84, 74] width 168 height 30
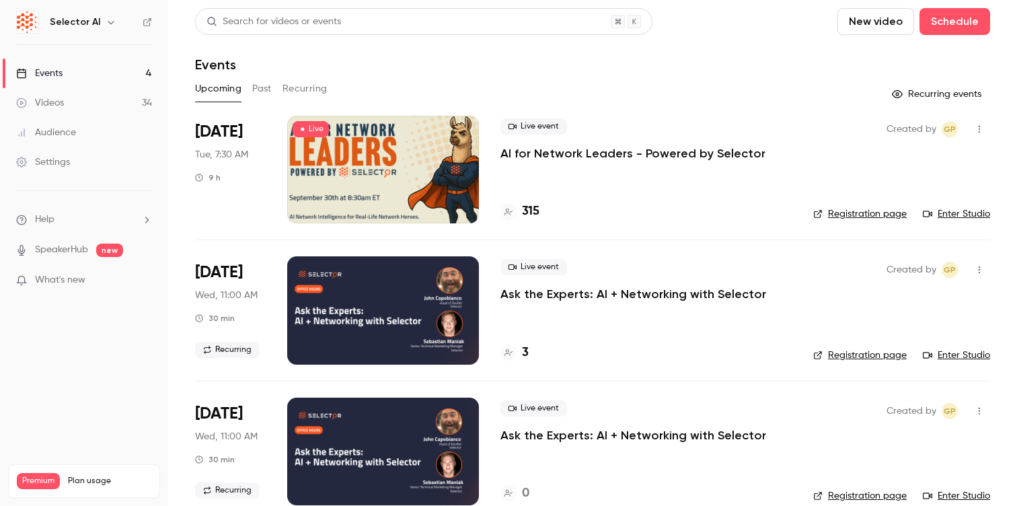
click at [429, 192] on div at bounding box center [383, 170] width 192 height 108
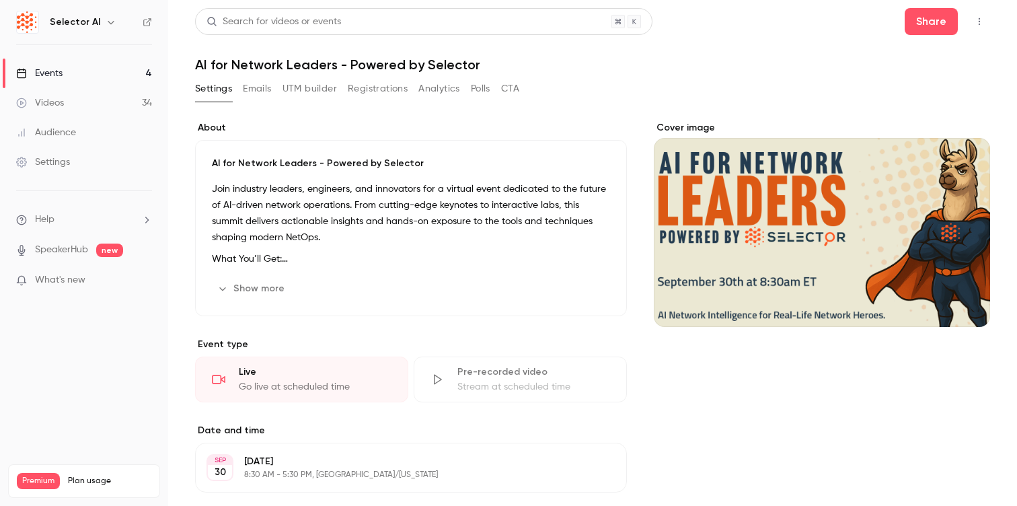
click at [442, 89] on button "Analytics" at bounding box center [440, 89] width 42 height 22
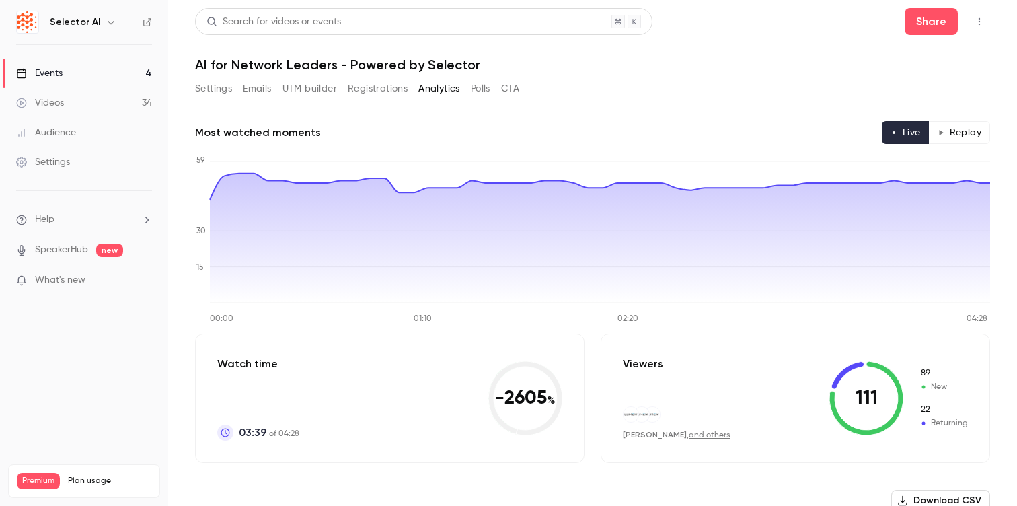
click at [266, 92] on button "Emails" at bounding box center [257, 89] width 28 height 22
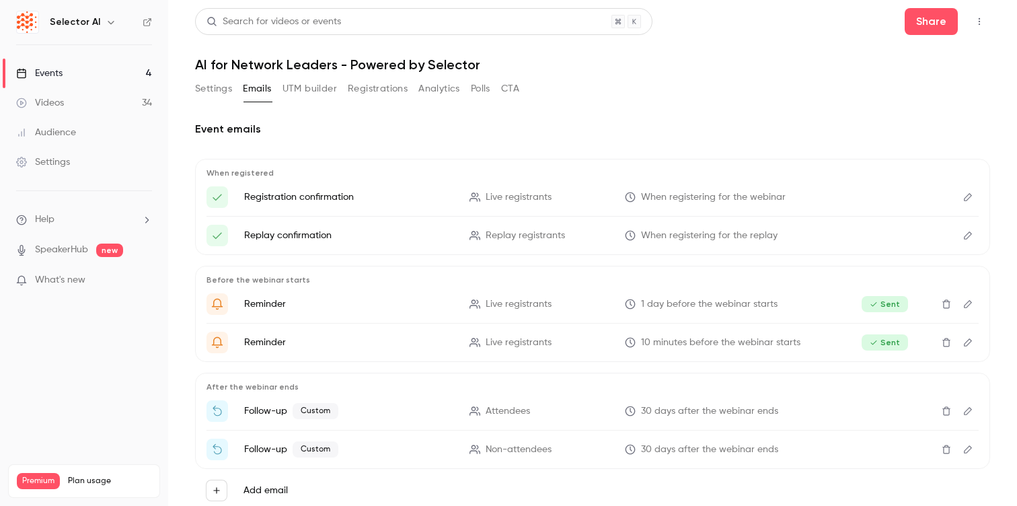
scroll to position [41, 0]
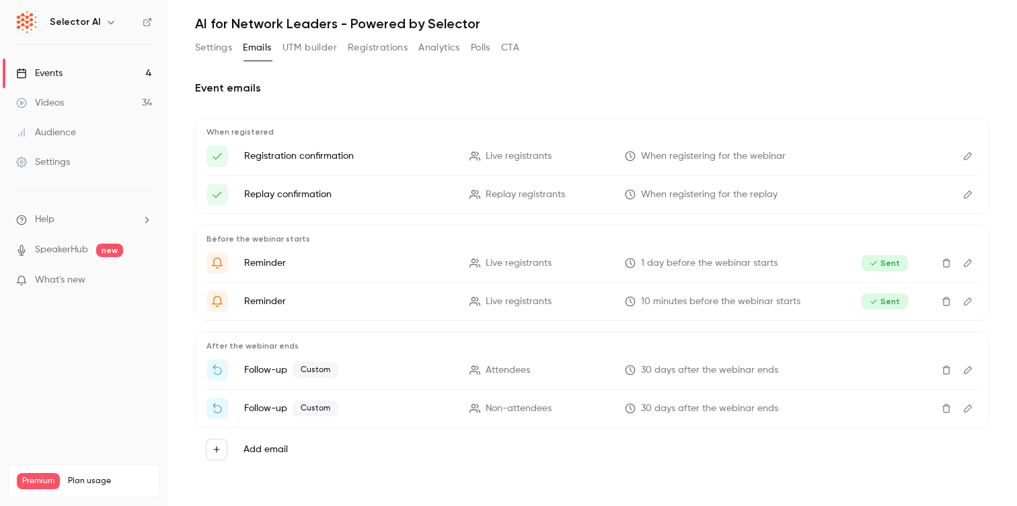
click at [968, 372] on icon "Edit" at bounding box center [968, 370] width 8 height 8
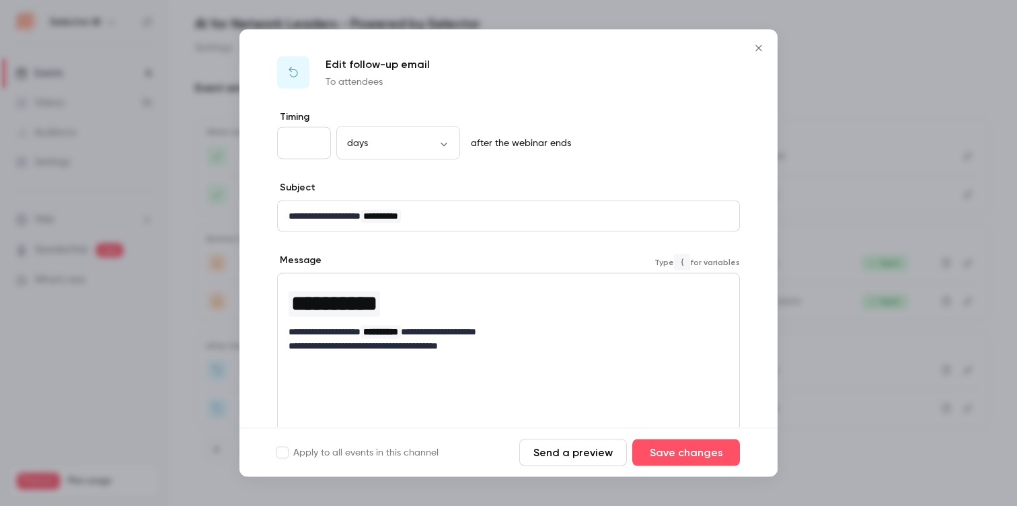
click at [507, 340] on p "**********" at bounding box center [509, 346] width 440 height 14
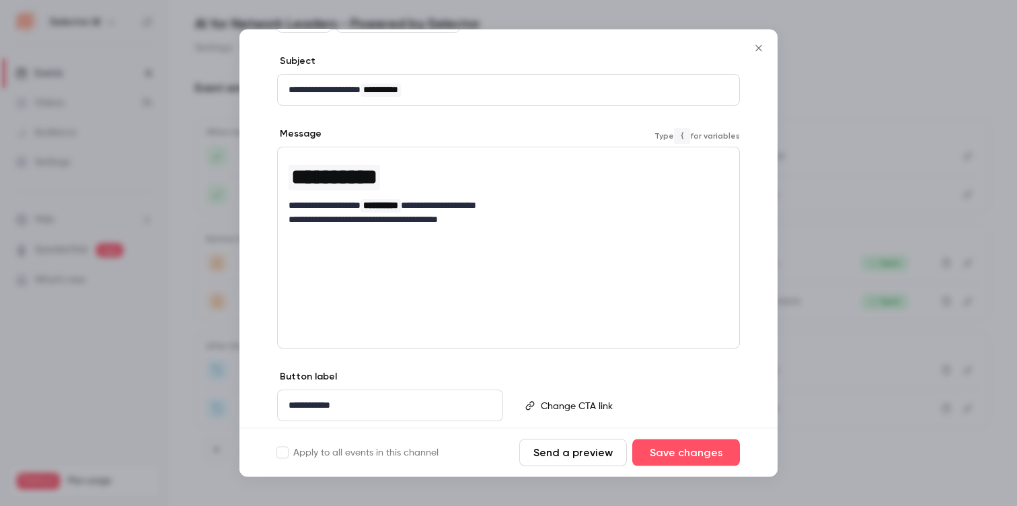
scroll to position [120, 0]
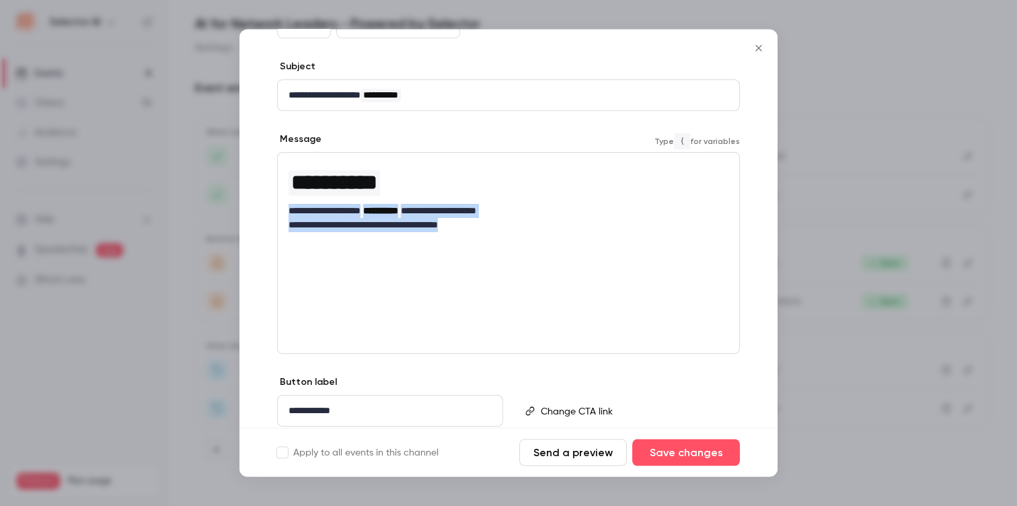
drag, startPoint x: 520, startPoint y: 229, endPoint x: 272, endPoint y: 207, distance: 249.2
click at [272, 207] on div "**********" at bounding box center [509, 233] width 538 height 486
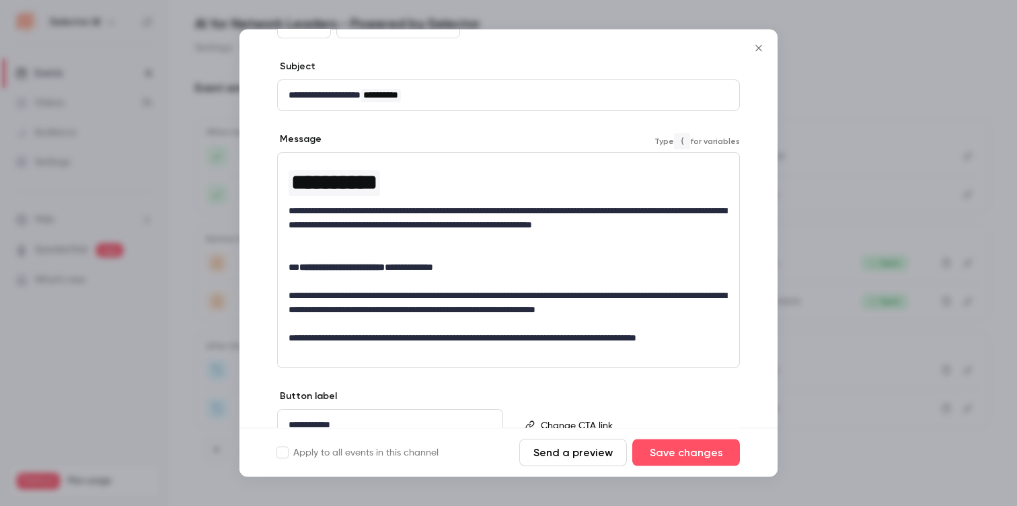
scroll to position [0, 0]
drag, startPoint x: 480, startPoint y: 271, endPoint x: 266, endPoint y: 272, distance: 213.3
click at [266, 272] on div "**********" at bounding box center [509, 240] width 538 height 500
click at [511, 249] on p "editor" at bounding box center [509, 254] width 440 height 14
click at [475, 268] on p "**********" at bounding box center [509, 268] width 440 height 14
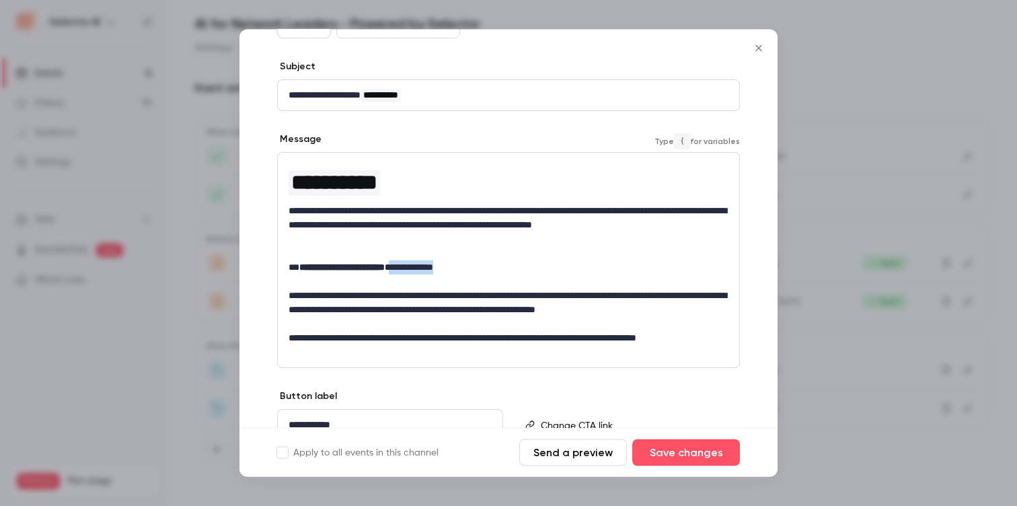
drag, startPoint x: 475, startPoint y: 268, endPoint x: 413, endPoint y: 268, distance: 61.9
click at [414, 268] on p "**********" at bounding box center [509, 268] width 440 height 14
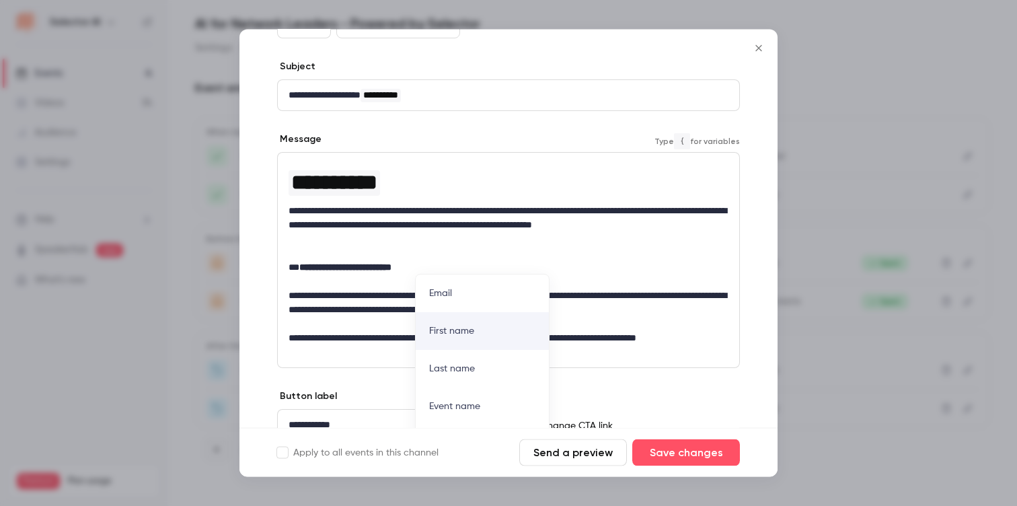
scroll to position [11, 0]
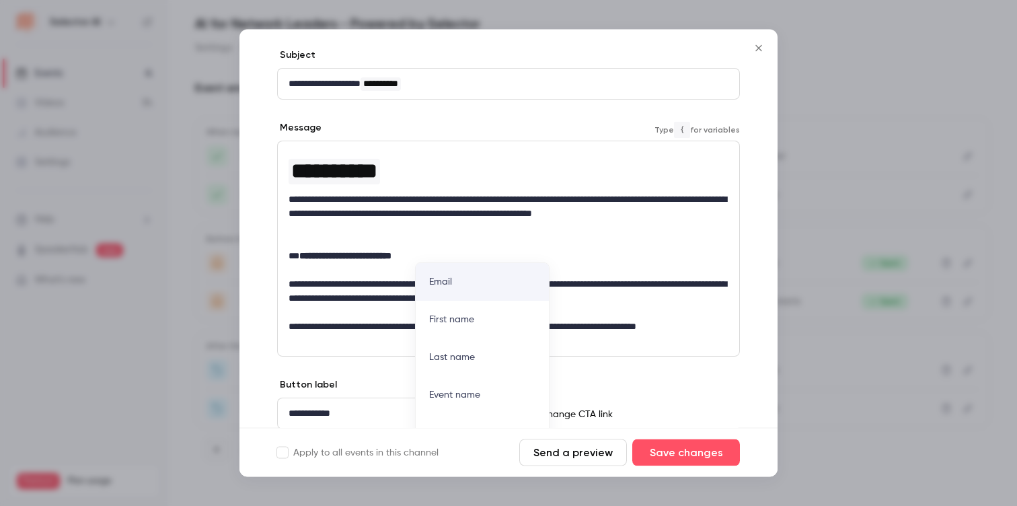
click at [494, 250] on p "**********" at bounding box center [509, 257] width 440 height 14
click at [429, 248] on p "editor" at bounding box center [509, 243] width 440 height 14
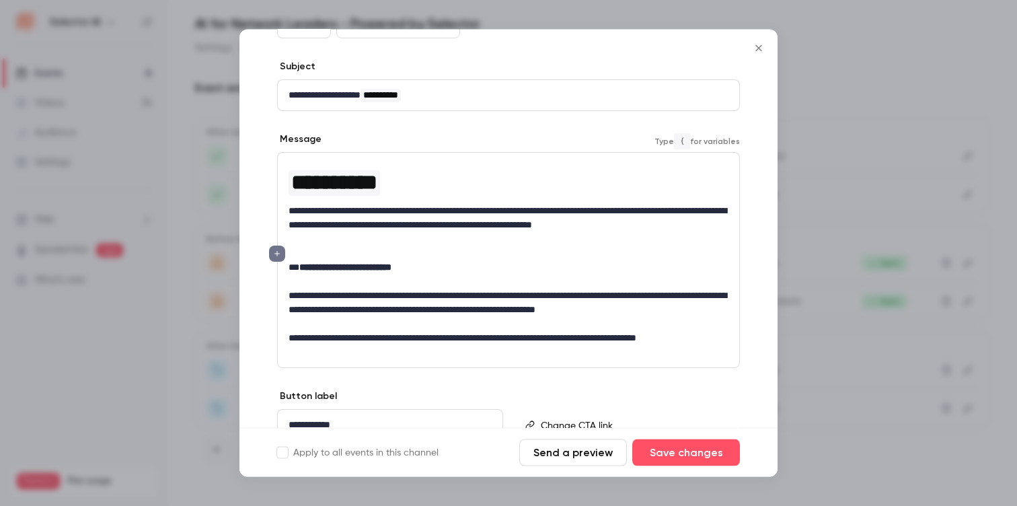
scroll to position [132, 0]
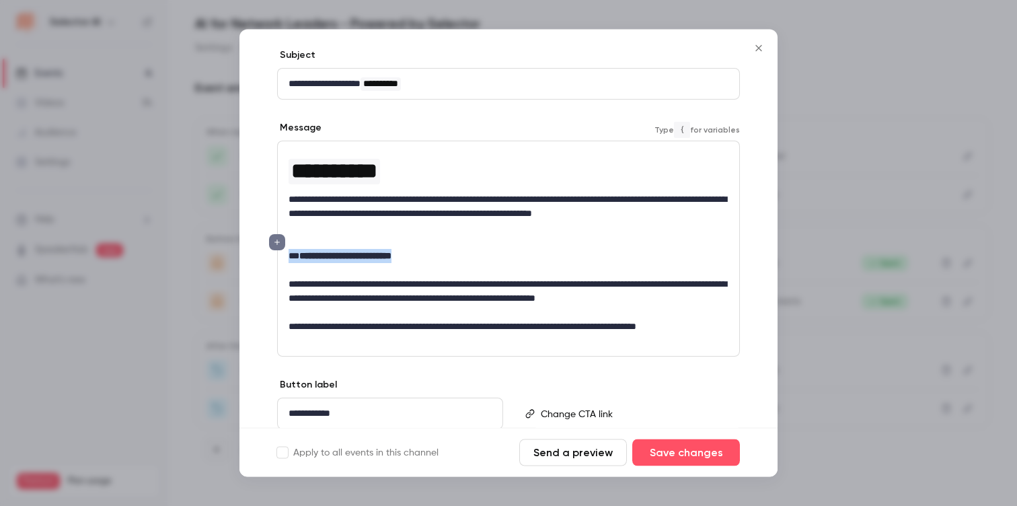
drag, startPoint x: 422, startPoint y: 254, endPoint x: 288, endPoint y: 251, distance: 133.9
click at [289, 251] on p "**********" at bounding box center [509, 257] width 440 height 14
click at [277, 252] on icon "editor" at bounding box center [277, 256] width 9 height 8
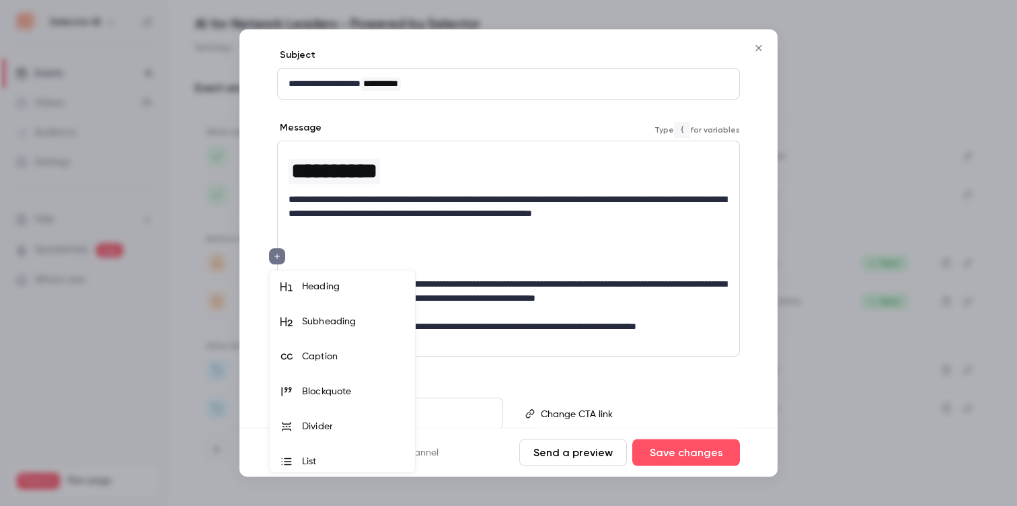
scroll to position [0, 0]
click at [479, 216] on div at bounding box center [508, 253] width 1017 height 506
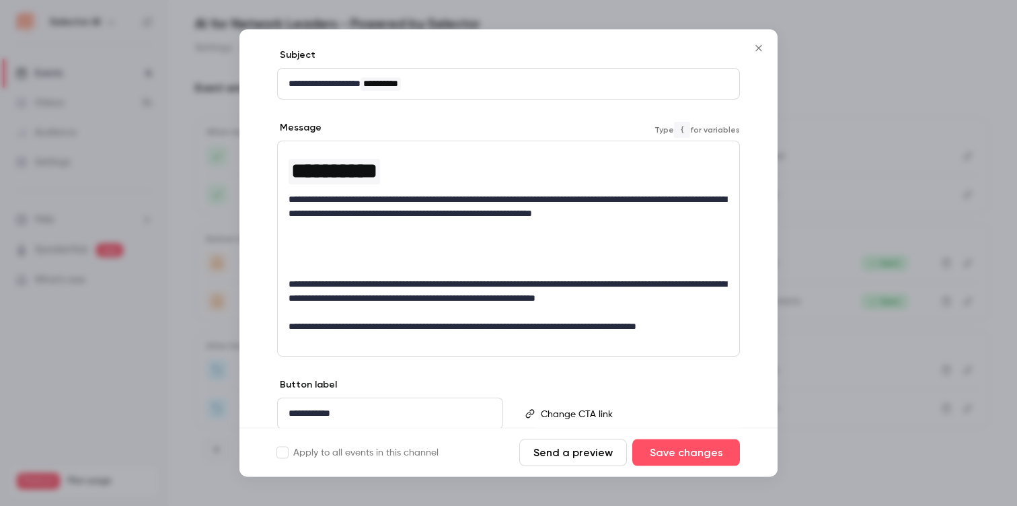
click at [332, 248] on p "editor" at bounding box center [509, 243] width 440 height 14
click at [310, 266] on p "editor" at bounding box center [509, 271] width 440 height 14
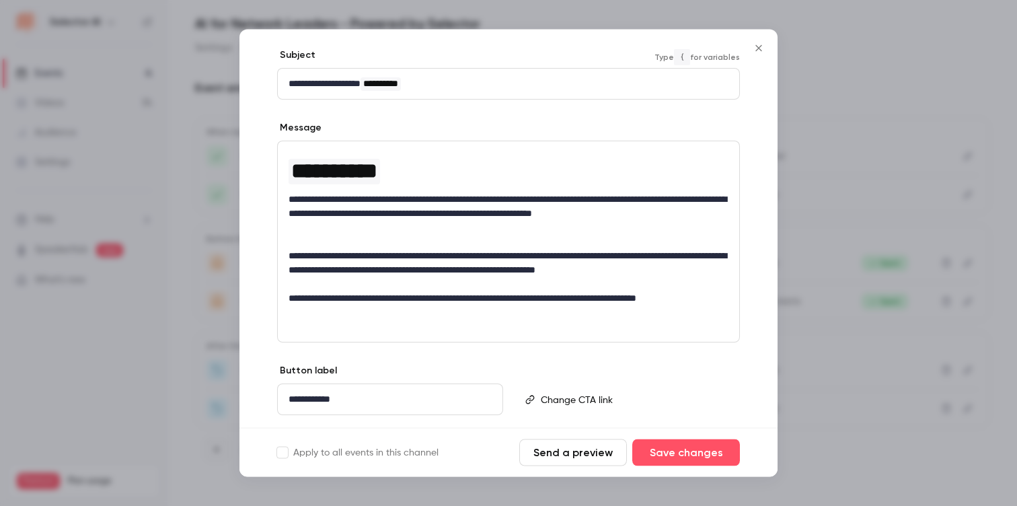
click at [469, 83] on p "**********" at bounding box center [509, 84] width 440 height 14
drag, startPoint x: 469, startPoint y: 83, endPoint x: 260, endPoint y: 83, distance: 208.6
click at [260, 83] on div "**********" at bounding box center [509, 221] width 538 height 486
click at [480, 88] on p "**********" at bounding box center [509, 84] width 440 height 14
click at [391, 81] on span "**********" at bounding box center [380, 83] width 35 height 9
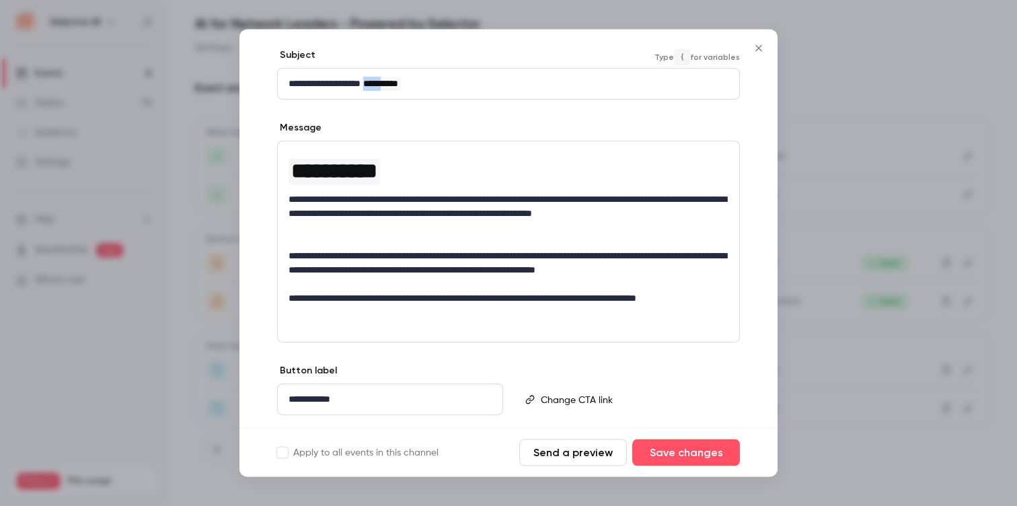
click at [391, 81] on span "**********" at bounding box center [380, 83] width 35 height 9
click at [370, 82] on p "**********" at bounding box center [509, 84] width 440 height 14
drag, startPoint x: 376, startPoint y: 81, endPoint x: 285, endPoint y: 81, distance: 90.8
click at [285, 81] on div "**********" at bounding box center [509, 84] width 462 height 30
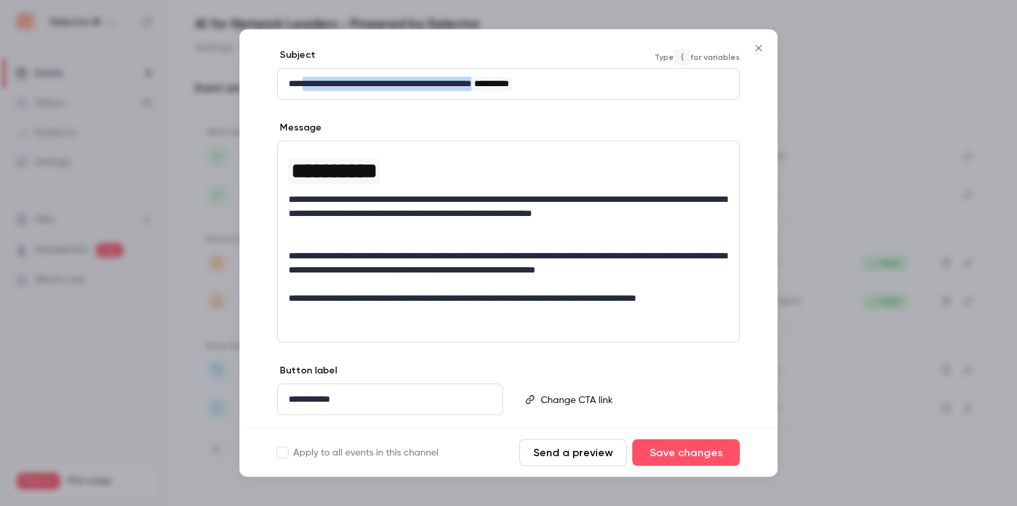
drag, startPoint x: 534, startPoint y: 85, endPoint x: 312, endPoint y: 83, distance: 221.4
click at [312, 83] on p "**********" at bounding box center [509, 84] width 440 height 14
click at [343, 79] on p "**********" at bounding box center [509, 84] width 440 height 14
drag, startPoint x: 324, startPoint y: 84, endPoint x: 532, endPoint y: 79, distance: 208.0
click at [532, 79] on p "**********" at bounding box center [509, 84] width 440 height 14
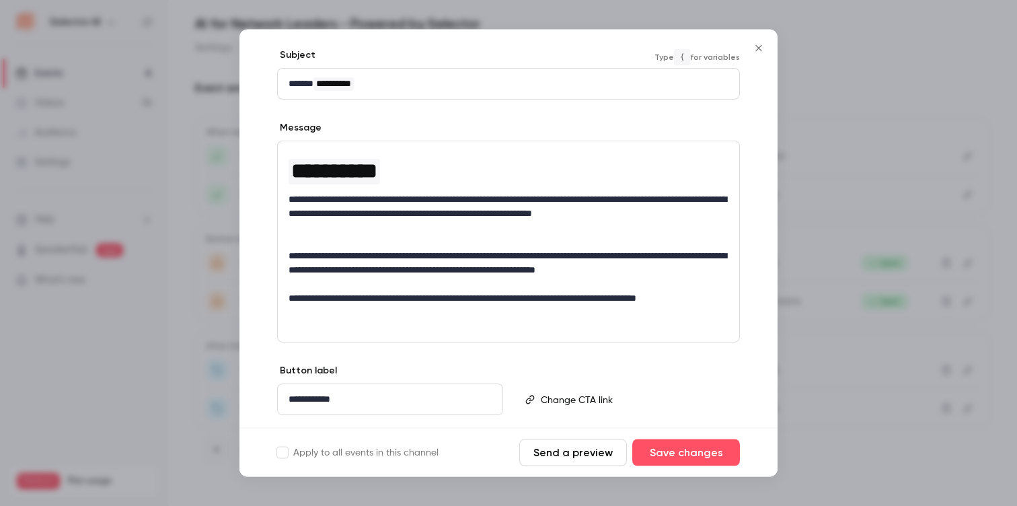
click at [427, 85] on p "**********" at bounding box center [509, 84] width 440 height 14
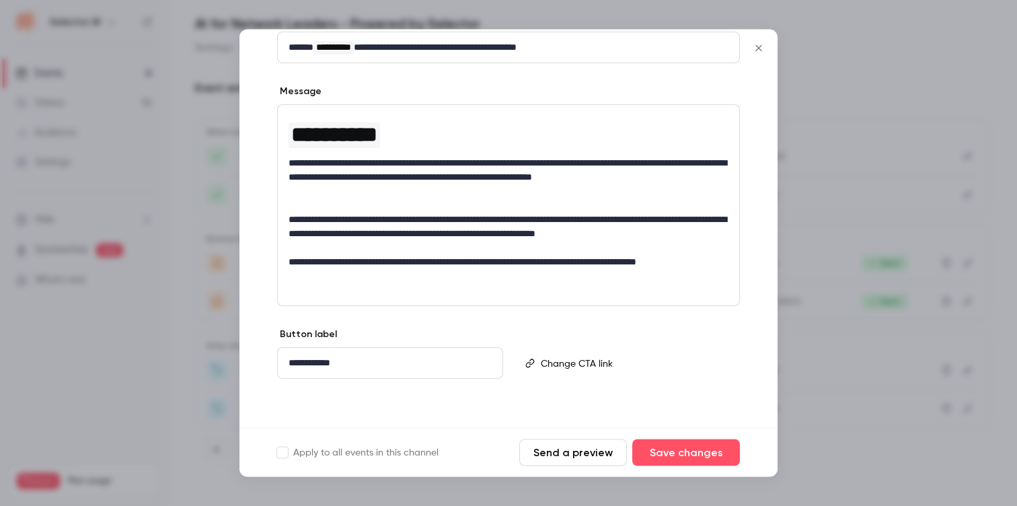
click at [569, 452] on button "Send a preview" at bounding box center [573, 452] width 108 height 27
click at [674, 458] on button "Save changes" at bounding box center [687, 452] width 108 height 27
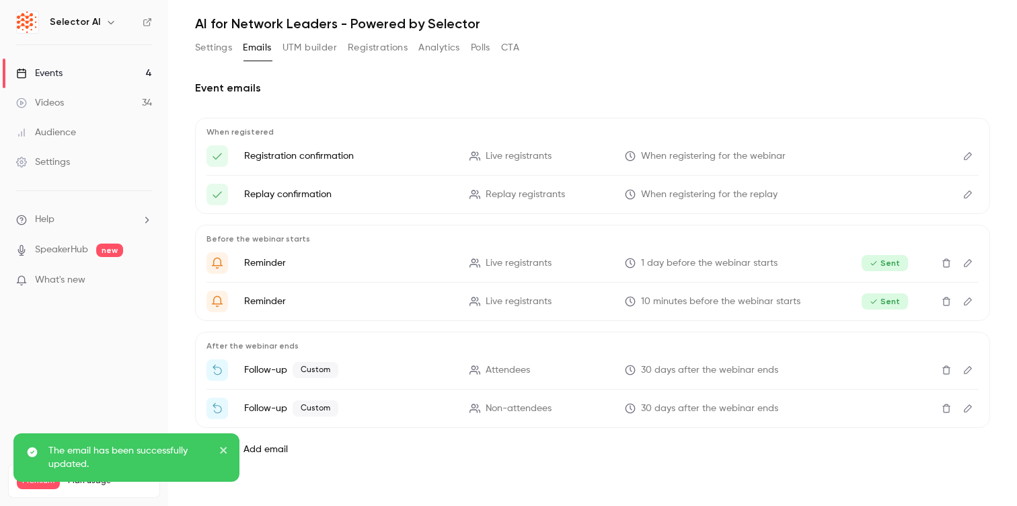
click at [700, 409] on span "30 days after the webinar ends" at bounding box center [709, 409] width 137 height 14
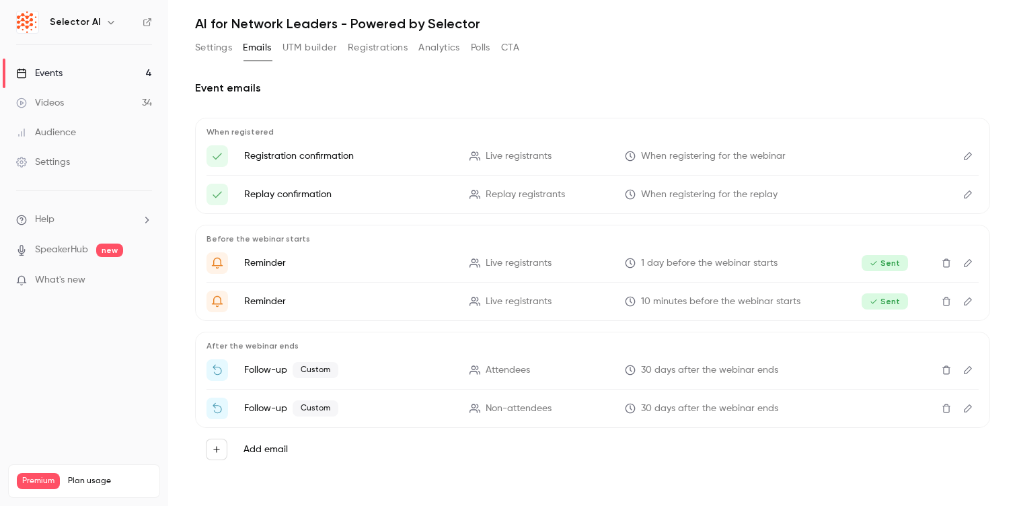
click at [970, 407] on icon "Edit" at bounding box center [968, 408] width 11 height 9
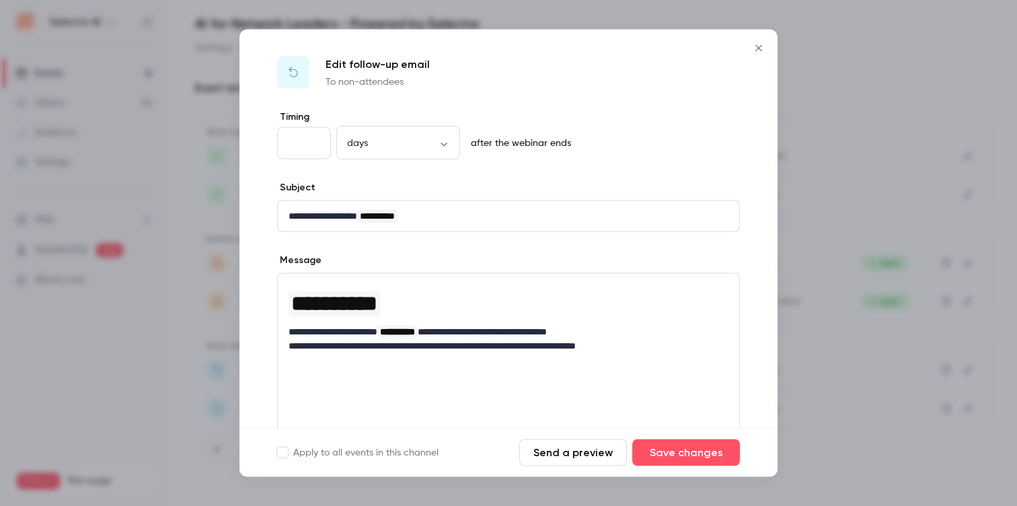
click at [321, 143] on input "**" at bounding box center [304, 143] width 54 height 32
click at [385, 147] on body "**********" at bounding box center [508, 253] width 1017 height 506
click at [559, 174] on div at bounding box center [508, 253] width 1017 height 506
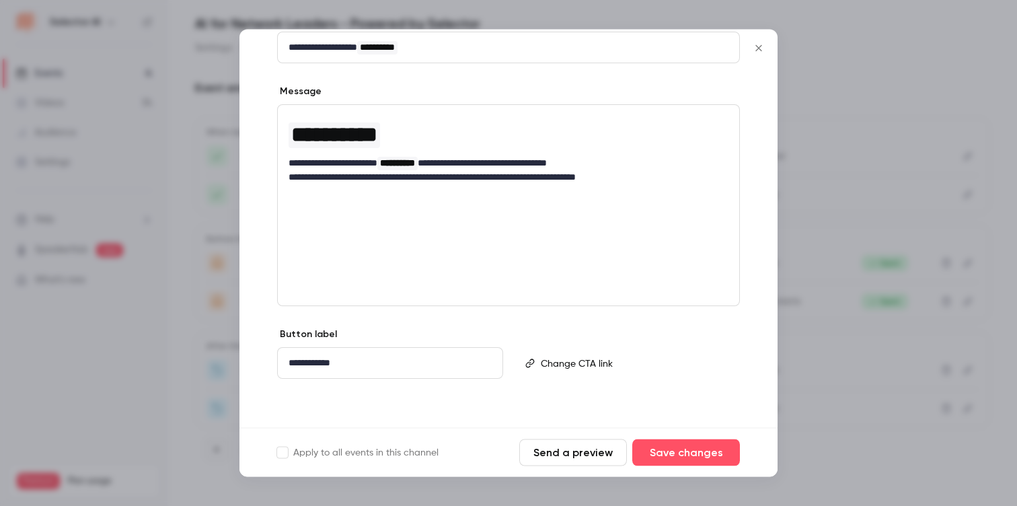
click at [764, 50] on icon "Close" at bounding box center [759, 48] width 16 height 11
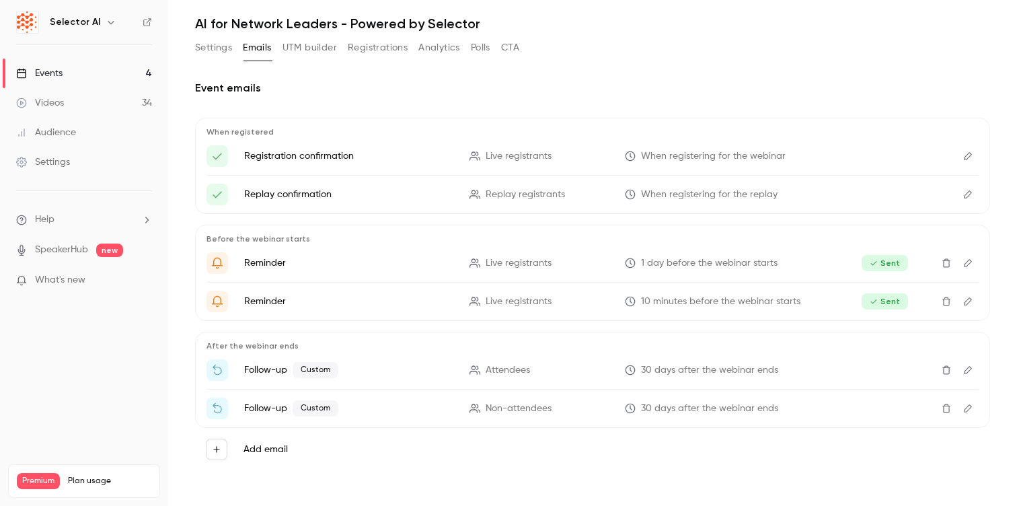
click at [223, 44] on button "Settings" at bounding box center [213, 48] width 37 height 22
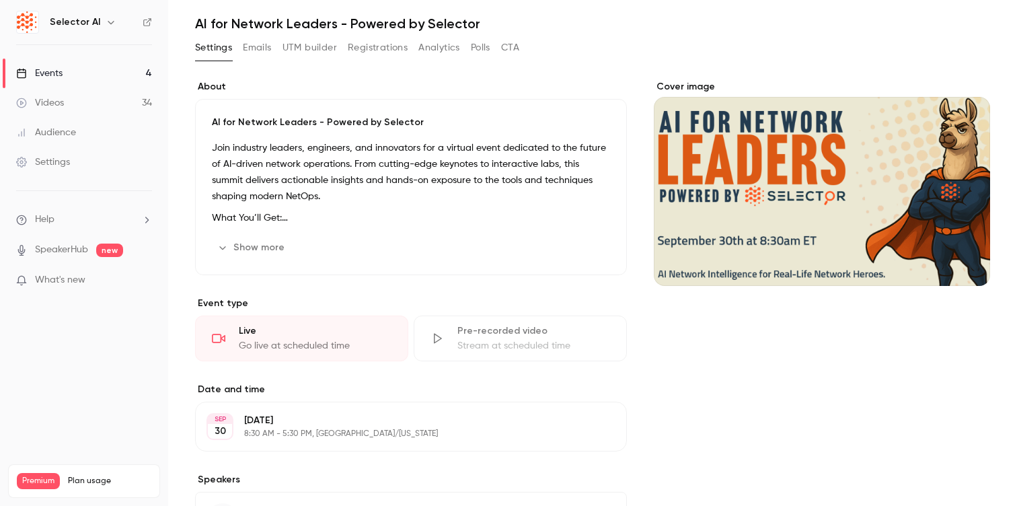
click at [964, 255] on button "Cover image" at bounding box center [966, 261] width 27 height 27
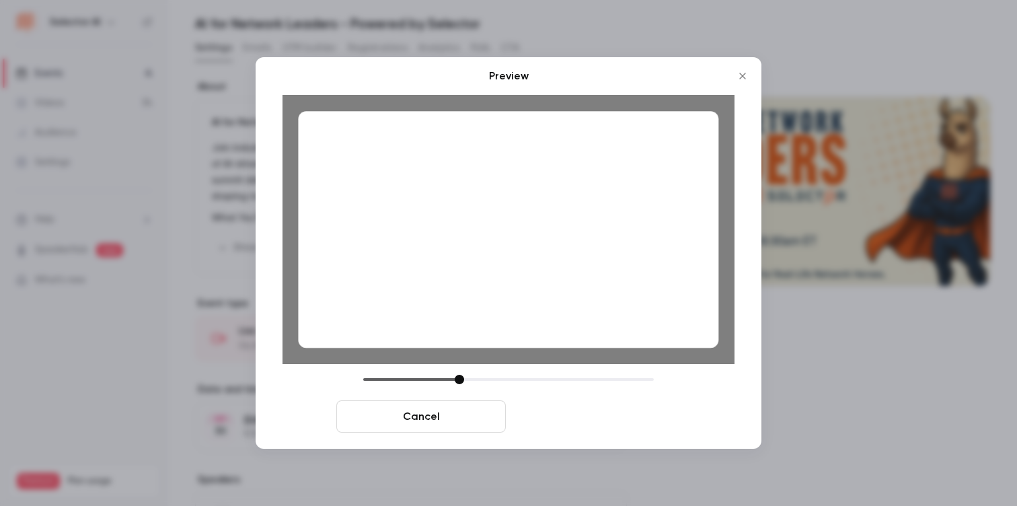
click at [578, 412] on button "Save cover" at bounding box center [596, 416] width 170 height 32
click at [592, 423] on button "Save cover" at bounding box center [596, 416] width 170 height 32
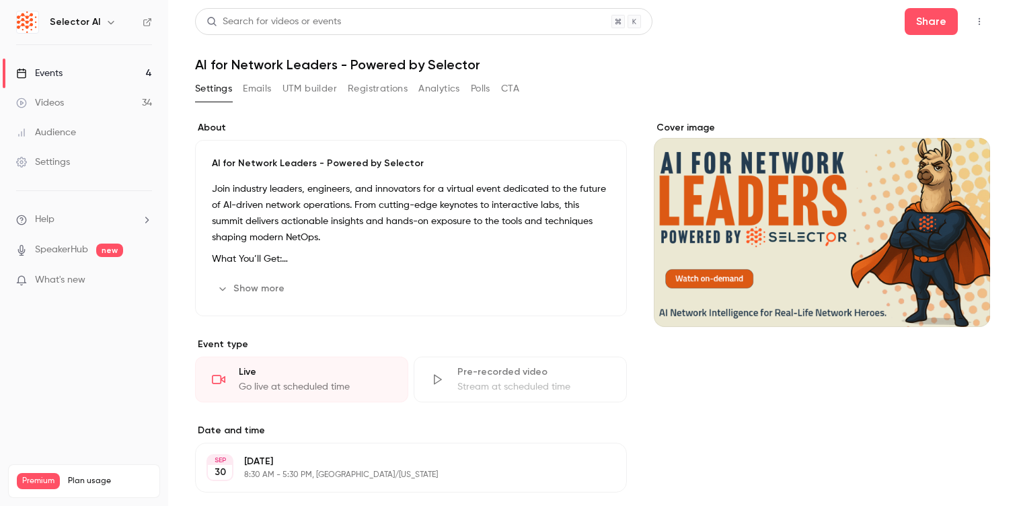
click at [91, 65] on link "Events 4" at bounding box center [84, 74] width 168 height 30
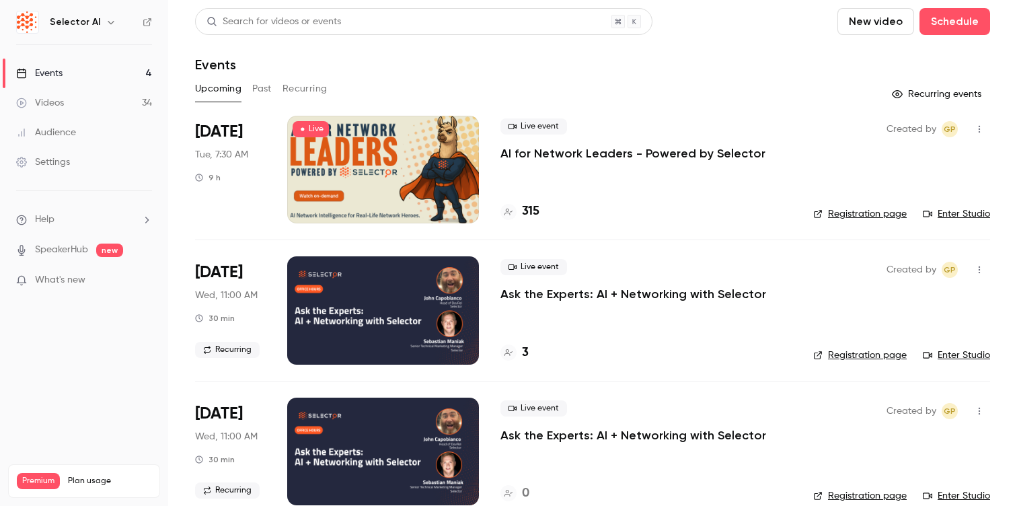
click at [240, 202] on div "Sep 30 Tue, 7:30 AM 9 h" at bounding box center [230, 170] width 71 height 108
click at [361, 189] on div at bounding box center [383, 170] width 192 height 108
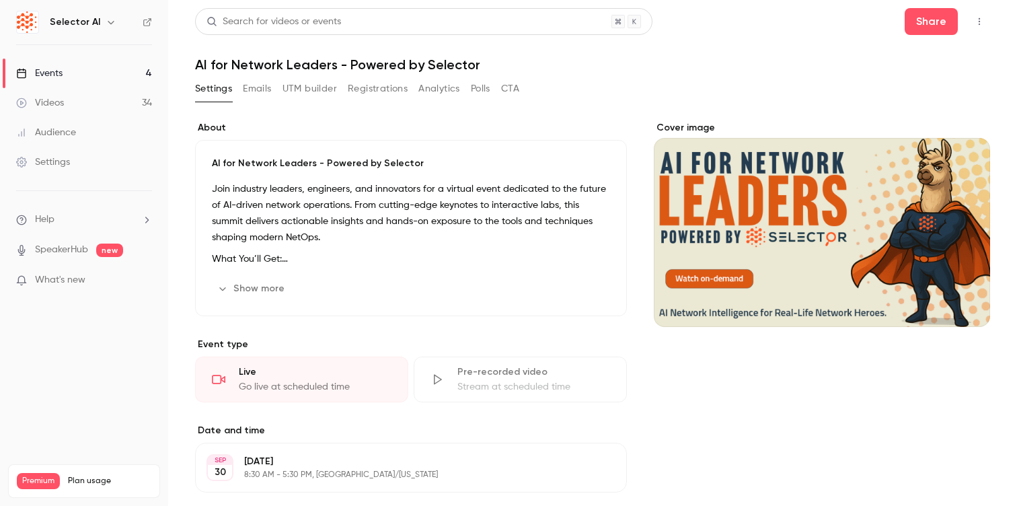
click at [375, 93] on button "Registrations" at bounding box center [378, 89] width 60 height 22
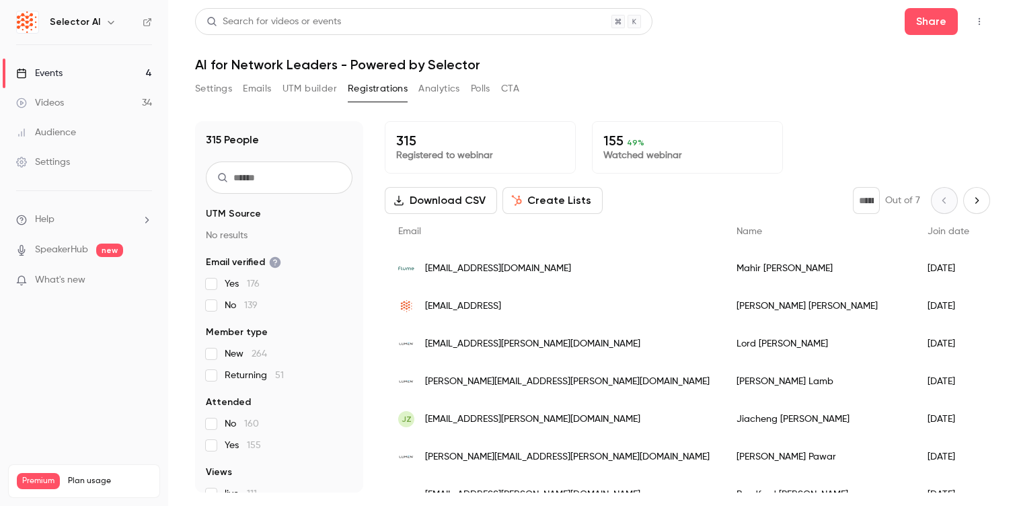
click at [268, 94] on button "Emails" at bounding box center [257, 89] width 28 height 22
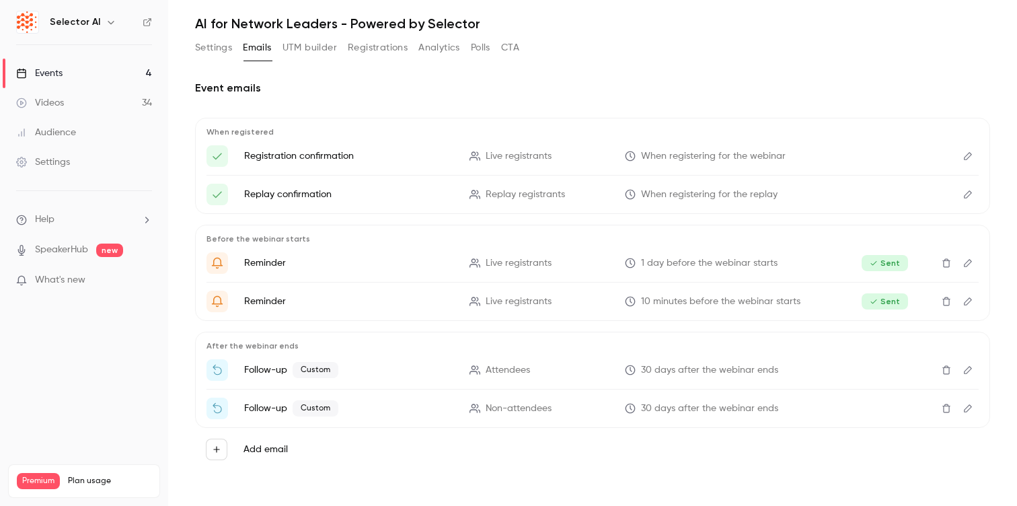
scroll to position [40, 0]
click at [213, 451] on icon "button" at bounding box center [216, 450] width 9 height 9
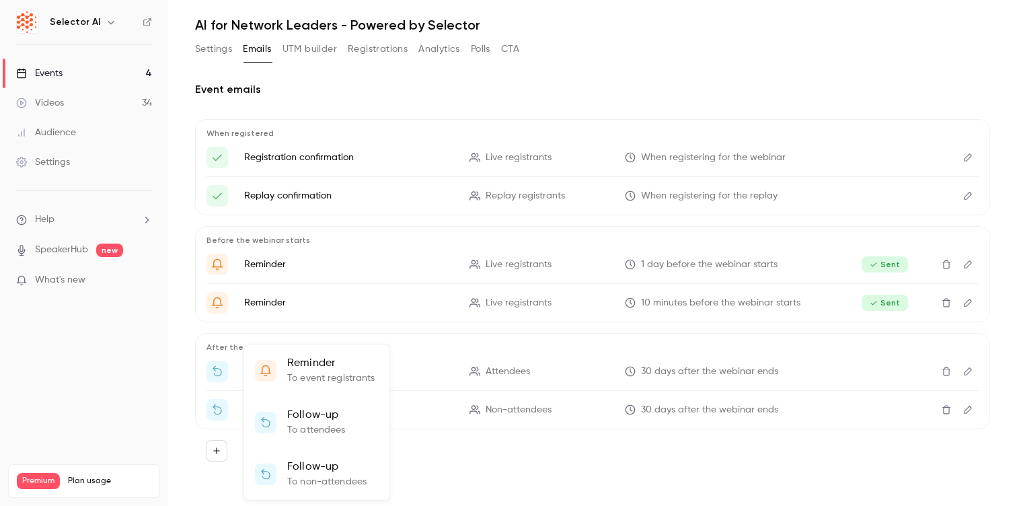
click at [332, 429] on p "To attendees" at bounding box center [316, 430] width 59 height 14
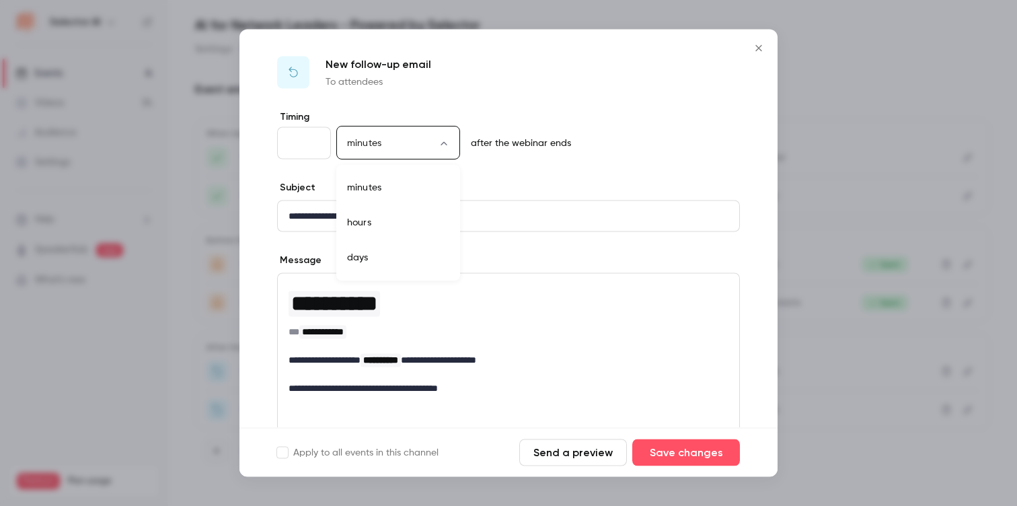
click at [390, 145] on body "**********" at bounding box center [508, 253] width 1017 height 506
click at [310, 153] on div at bounding box center [508, 253] width 1017 height 506
click at [308, 146] on input "**" at bounding box center [304, 143] width 54 height 32
drag, startPoint x: 297, startPoint y: 141, endPoint x: 277, endPoint y: 141, distance: 19.5
click at [277, 141] on input "**" at bounding box center [304, 143] width 54 height 32
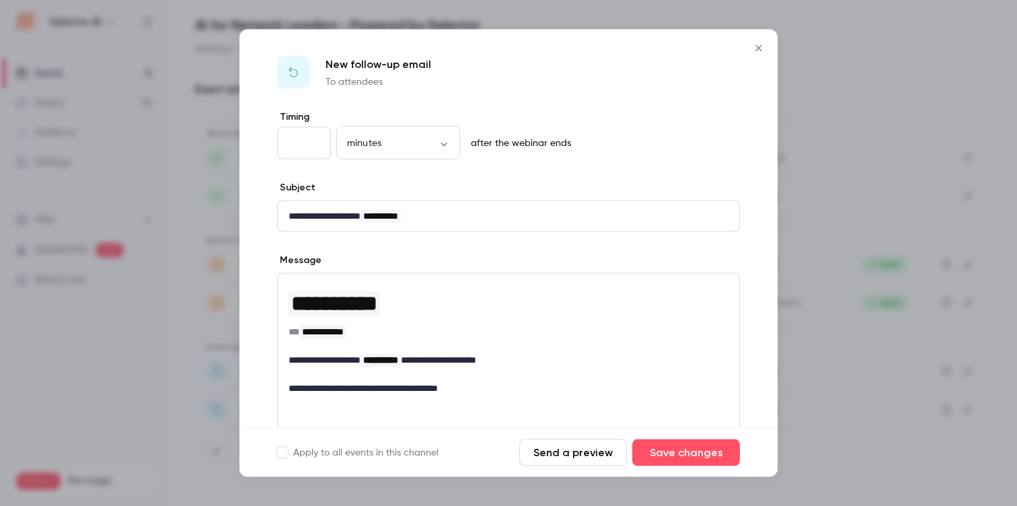
click at [563, 91] on div "New follow-up email To attendees" at bounding box center [509, 70] width 538 height 81
click at [758, 54] on button "Close" at bounding box center [759, 48] width 27 height 27
